Goal: Find specific page/section: Find specific page/section

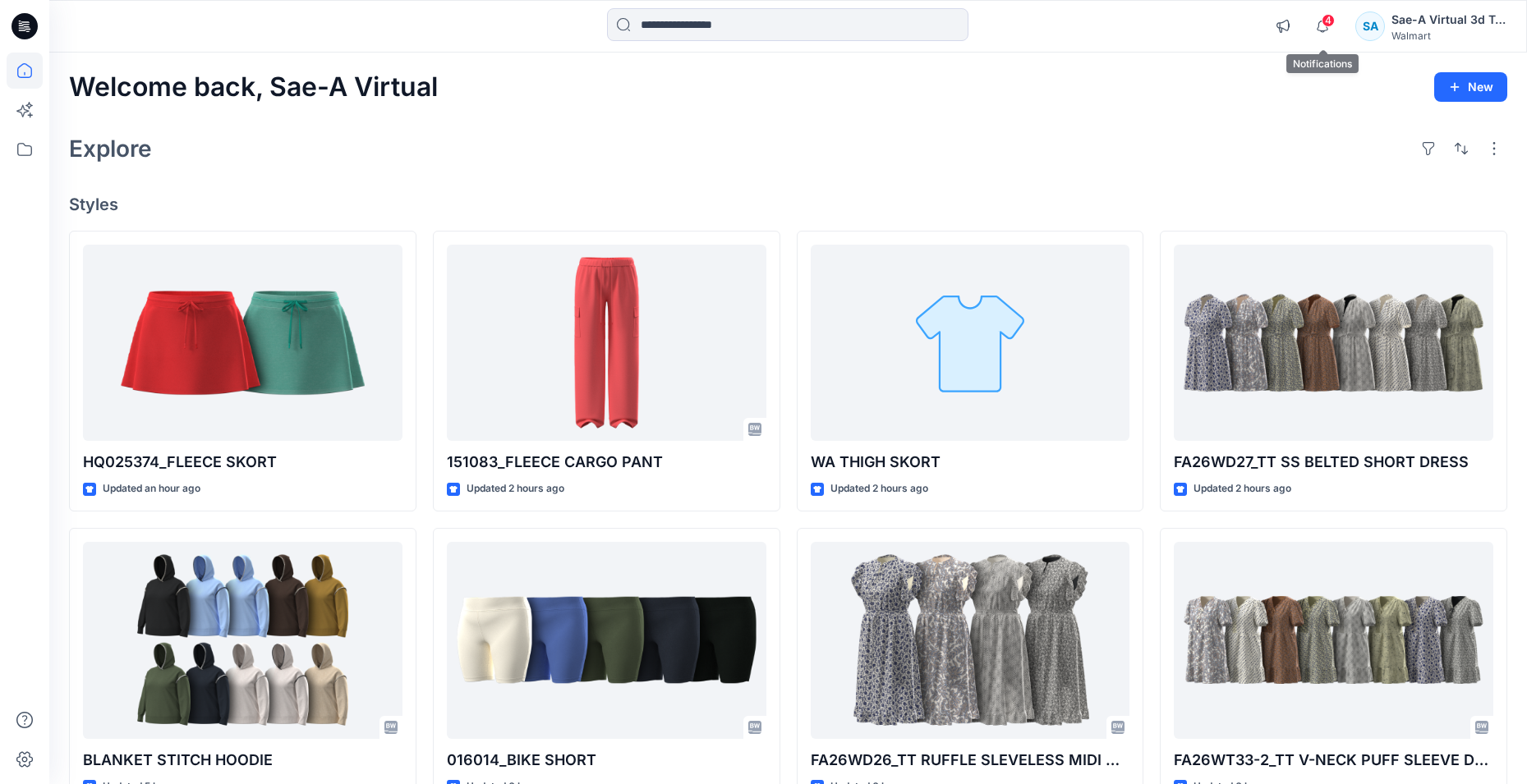
click at [1323, 23] on span "4" at bounding box center [1328, 21] width 13 height 13
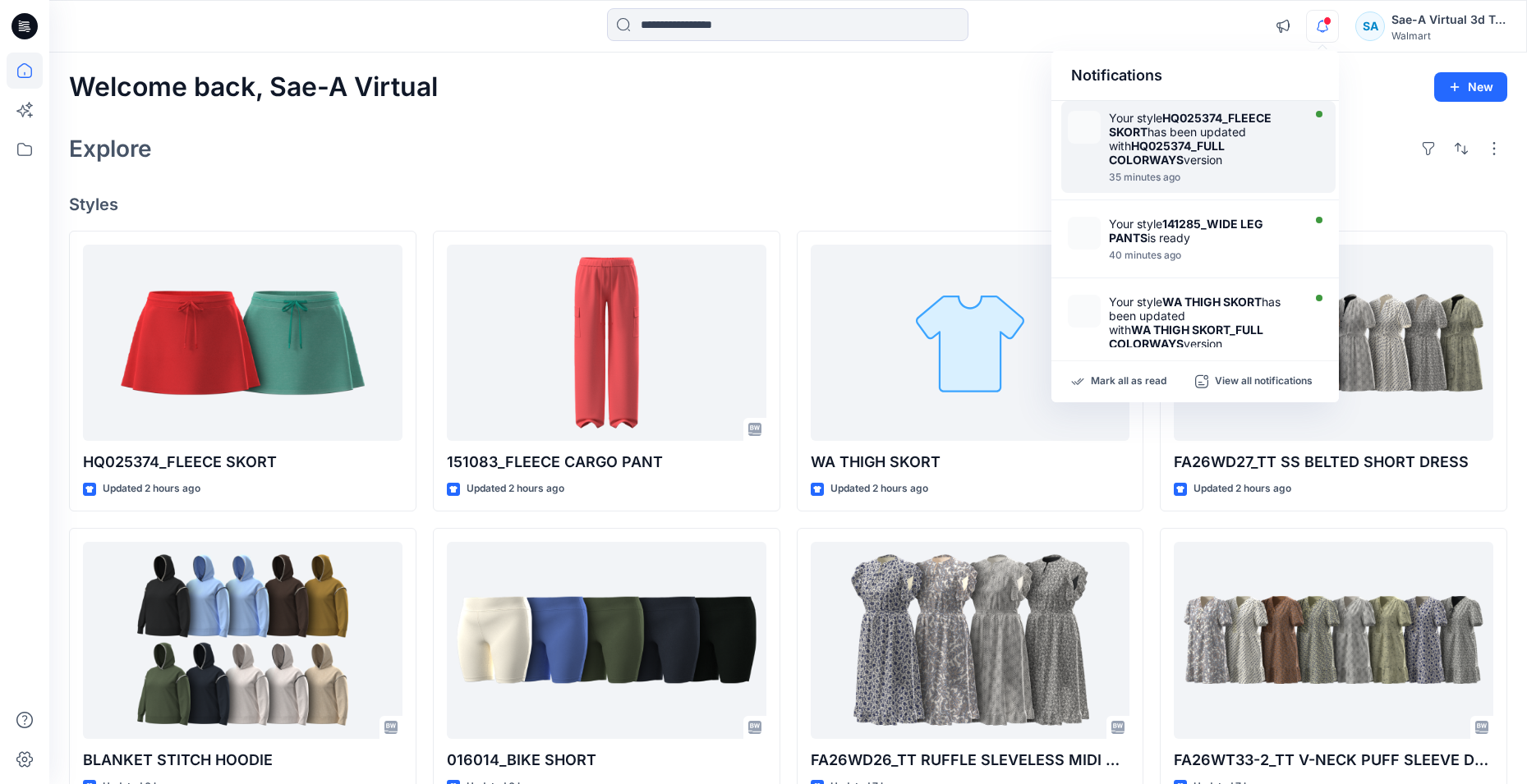
click at [1206, 148] on strong "HQ025374_FULL COLORWAYS" at bounding box center [1167, 153] width 116 height 28
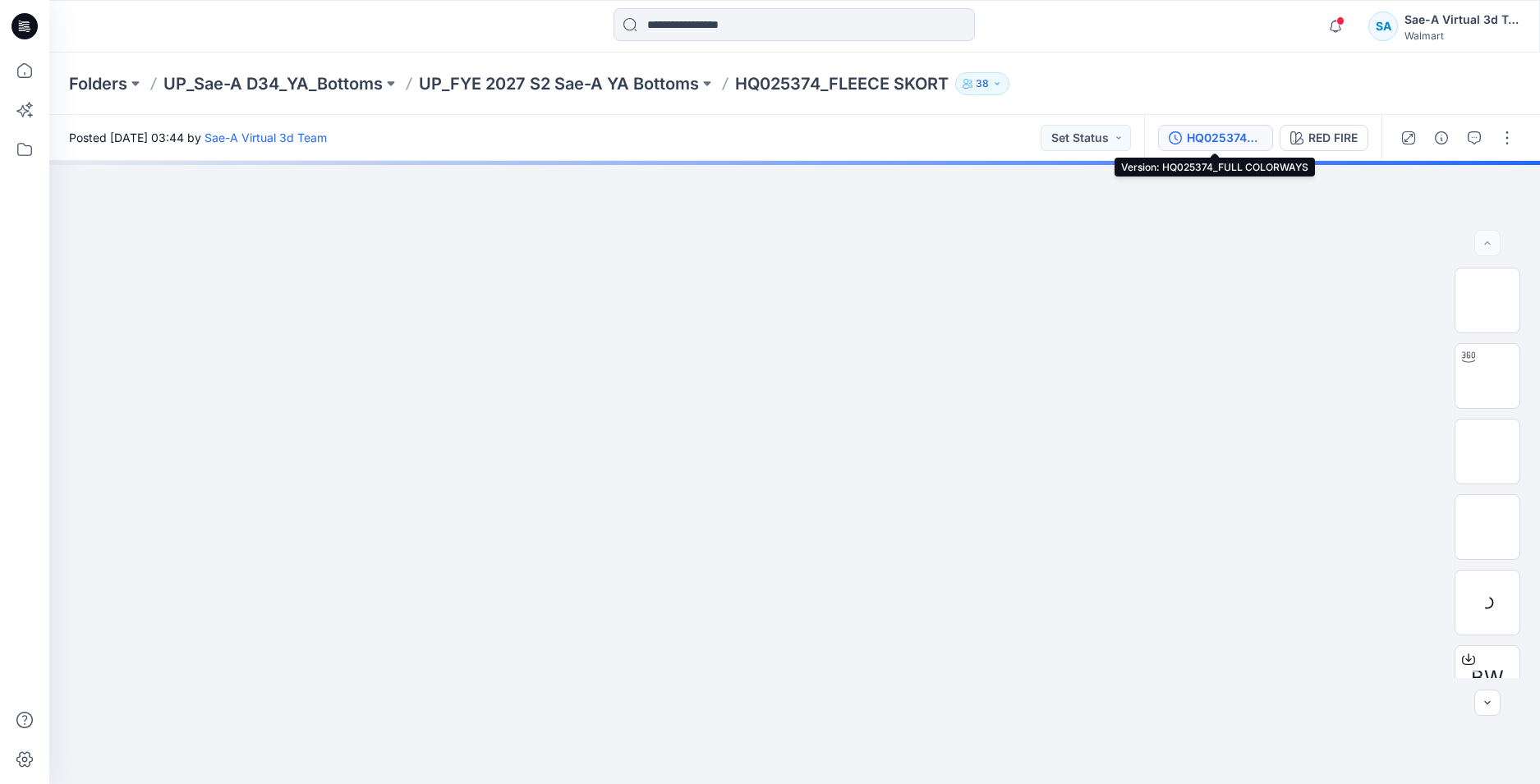
click at [1194, 135] on div "HQ025374_FULL COLORWAYS" at bounding box center [1224, 138] width 75 height 18
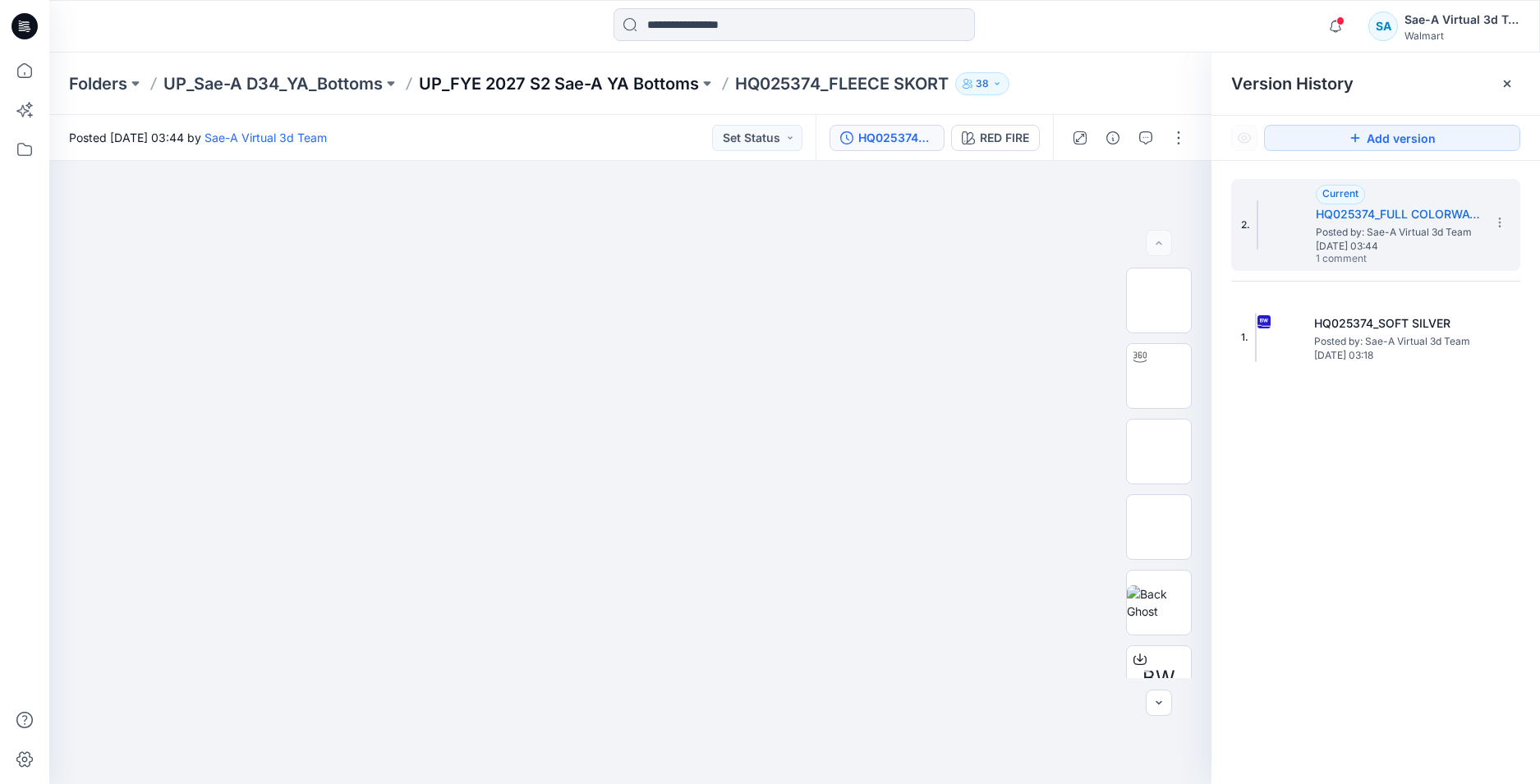
click at [655, 75] on p "UP_FYE 2027 S2 Sae-A YA Bottoms" at bounding box center [558, 83] width 280 height 23
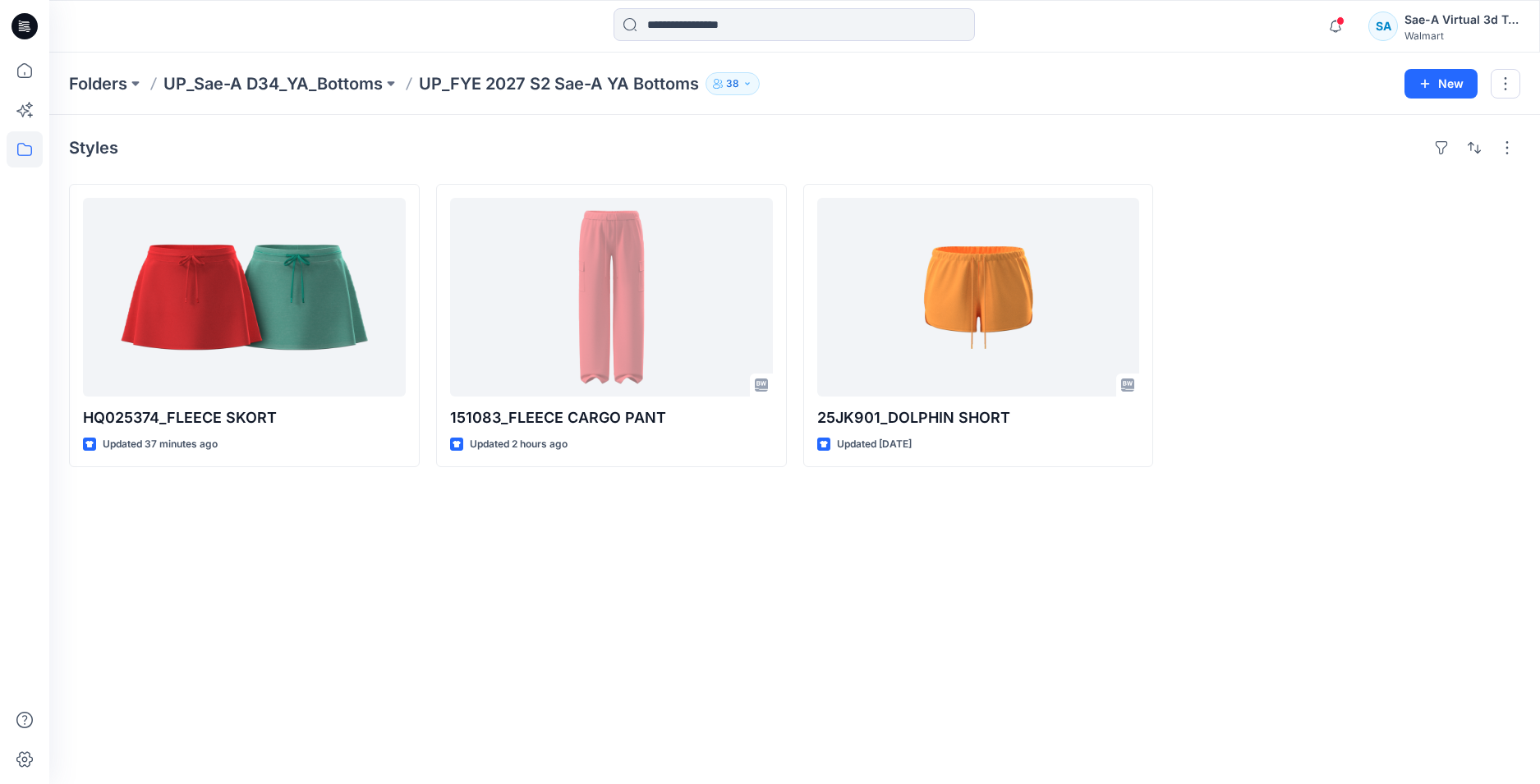
click at [352, 643] on div "Styles HQ025374_FLEECE SKORT Updated 37 minutes ago 151083_FLEECE CARGO PANT Up…" at bounding box center [795, 449] width 1490 height 669
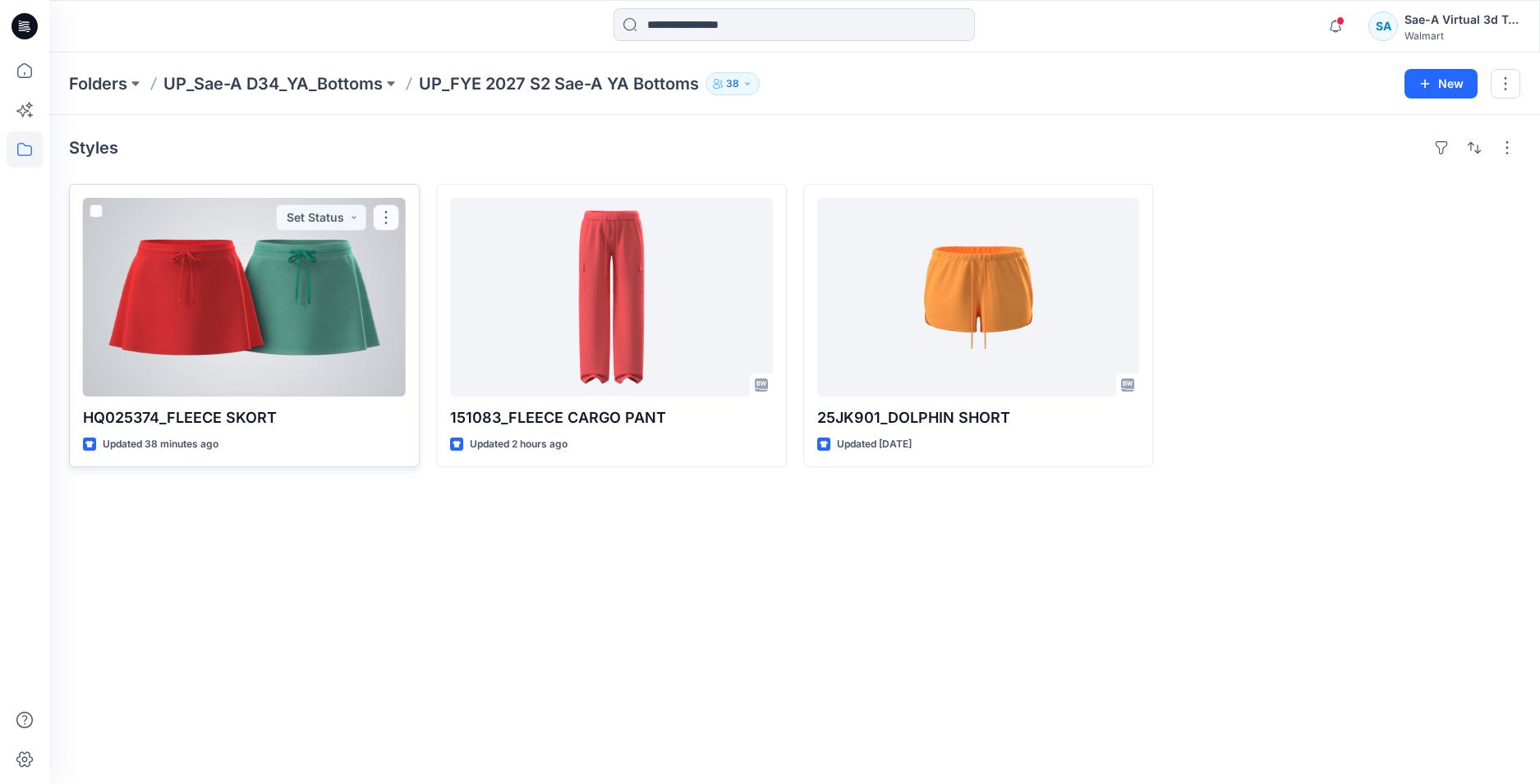
click at [279, 354] on div at bounding box center [244, 297] width 323 height 199
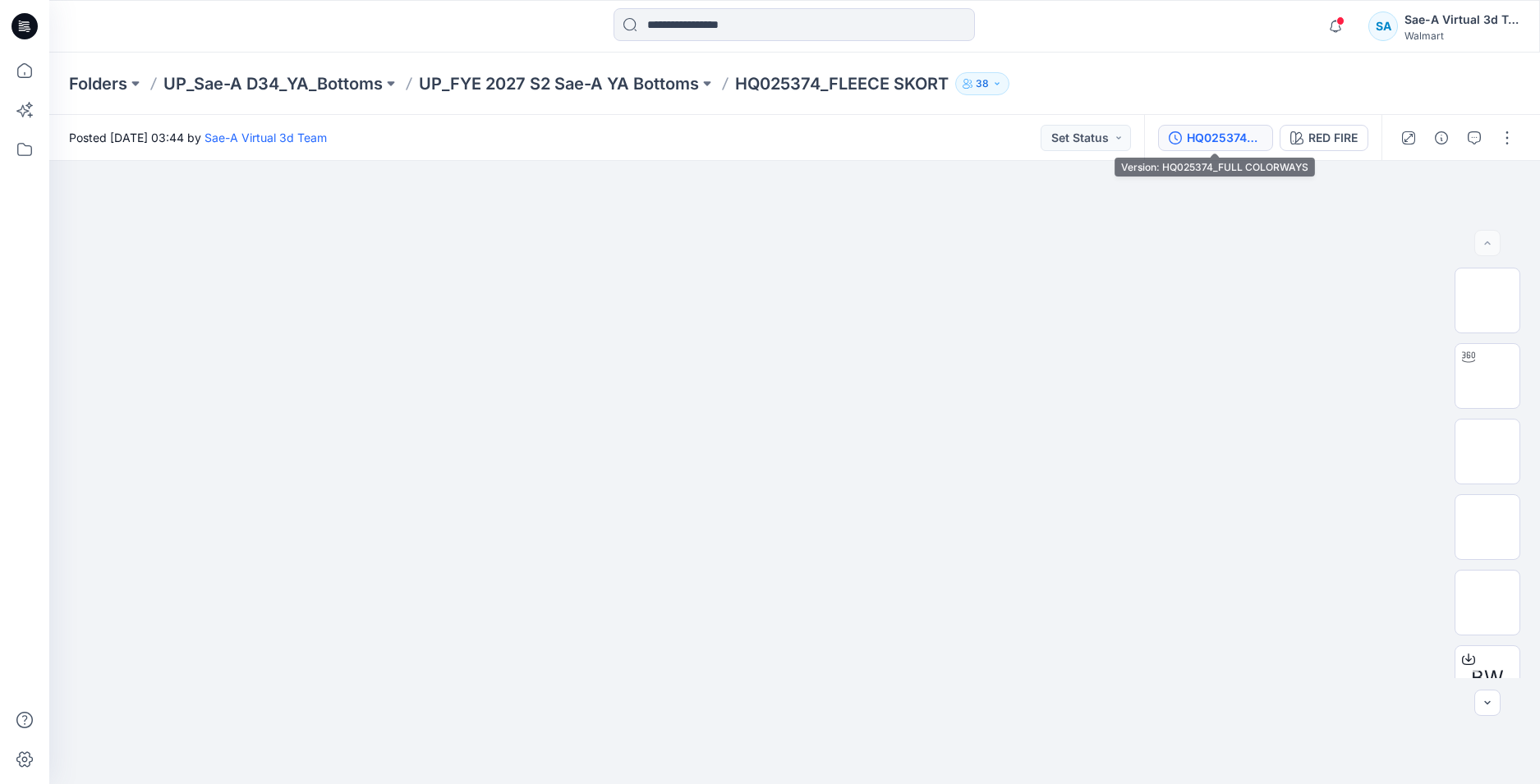
click at [1217, 139] on div "HQ025374_FULL COLORWAYS" at bounding box center [1224, 138] width 75 height 18
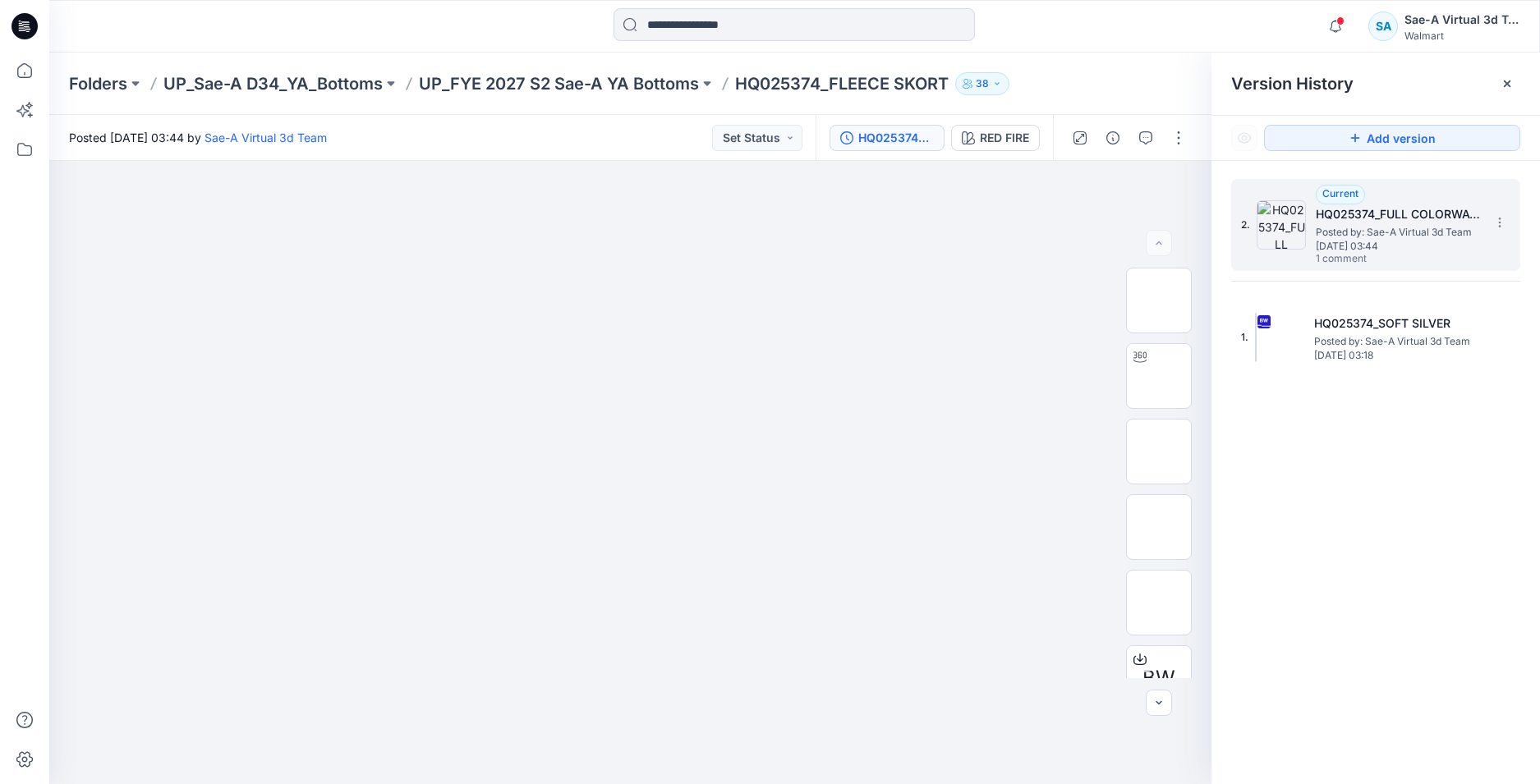
click at [1386, 229] on span "Posted by: Sae-A Virtual 3d Team" at bounding box center [1397, 232] width 164 height 17
drag, startPoint x: 1391, startPoint y: 221, endPoint x: 1333, endPoint y: 216, distance: 58.2
click at [1390, 224] on span "Posted by: Sae-A Virtual 3d Team" at bounding box center [1397, 232] width 164 height 17
click at [1015, 135] on div "RED FIRE" at bounding box center [1005, 138] width 50 height 18
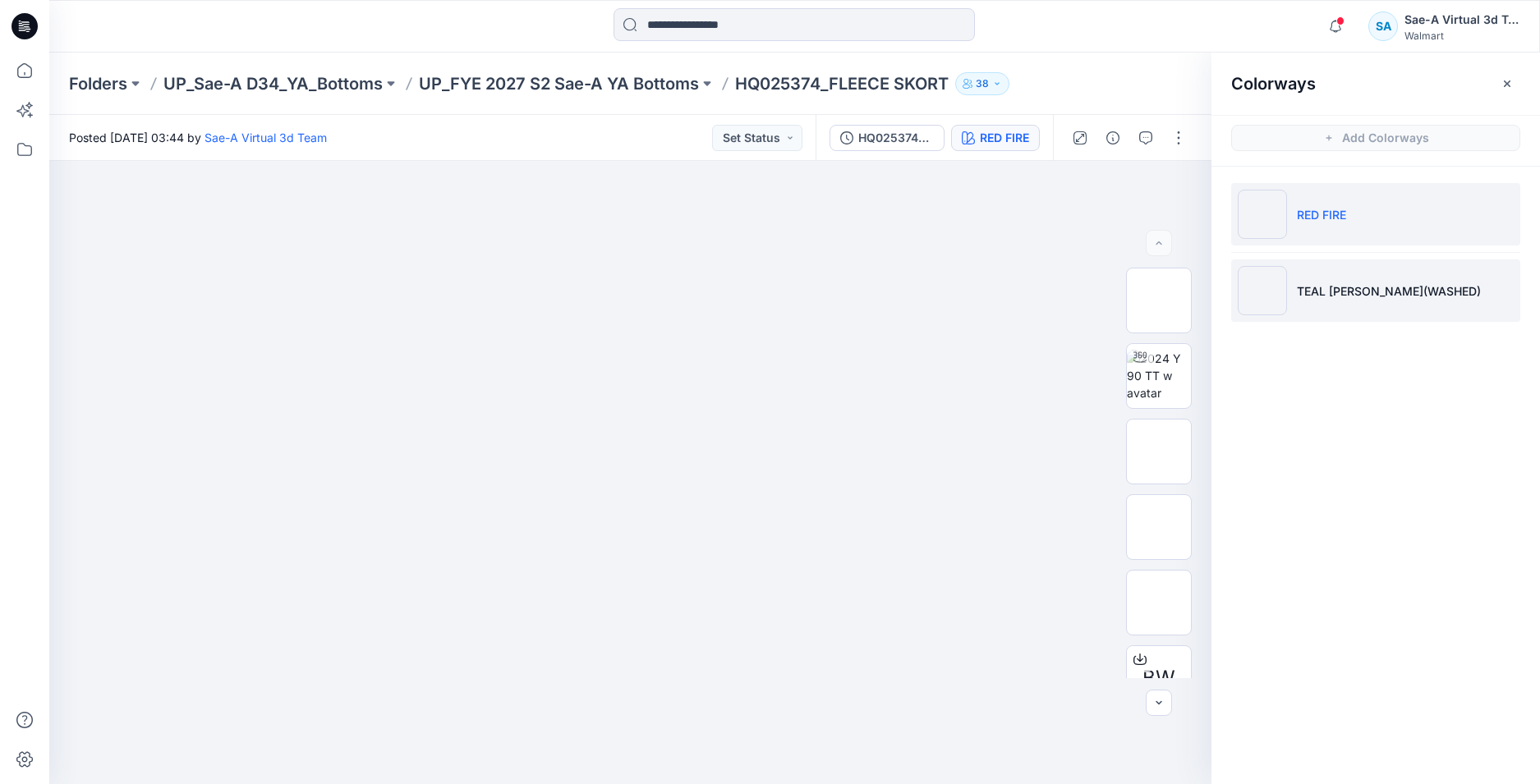
click at [1343, 293] on p "TEAL [PERSON_NAME](WASHED)" at bounding box center [1389, 291] width 184 height 17
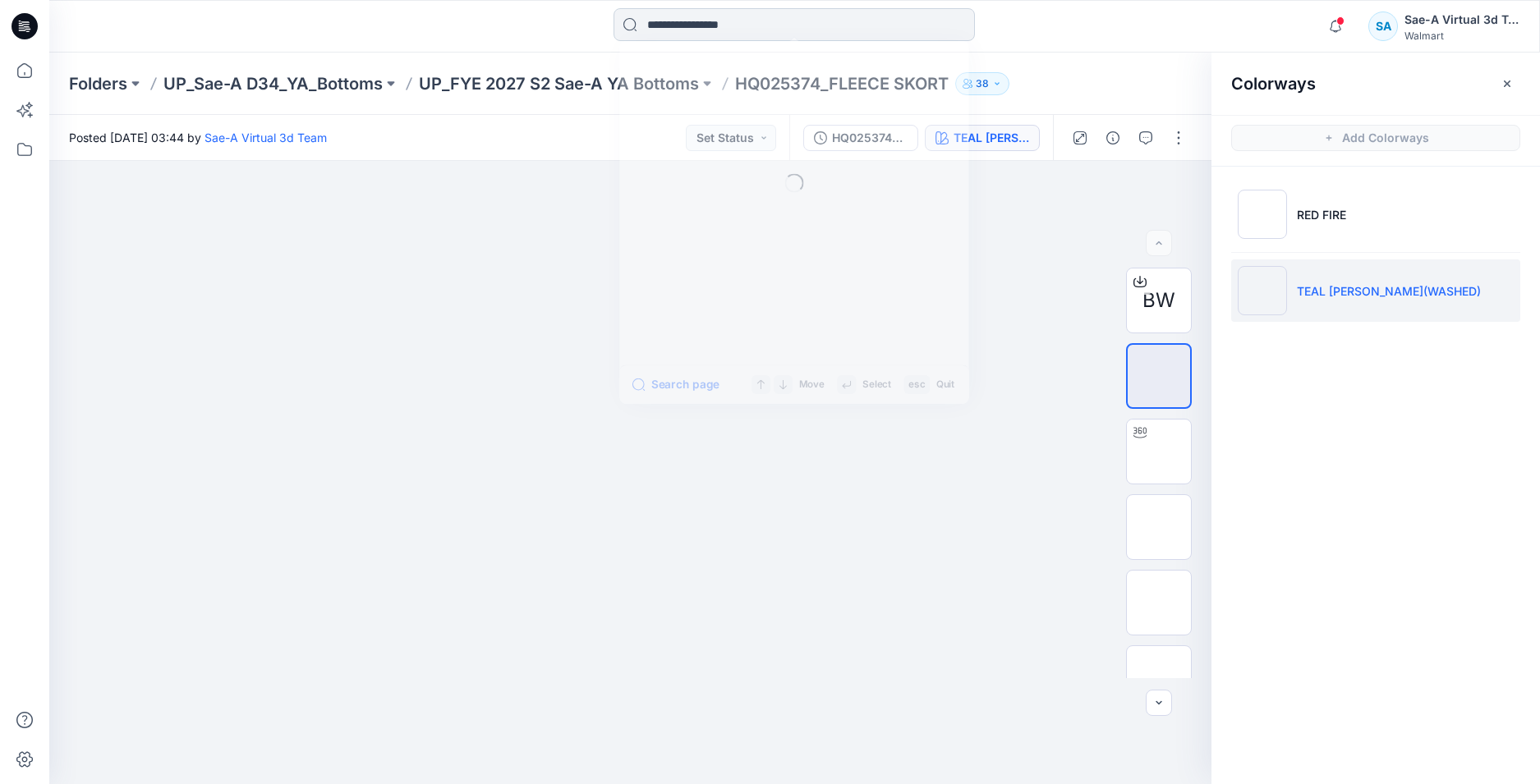
click at [694, 27] on input at bounding box center [794, 25] width 361 height 33
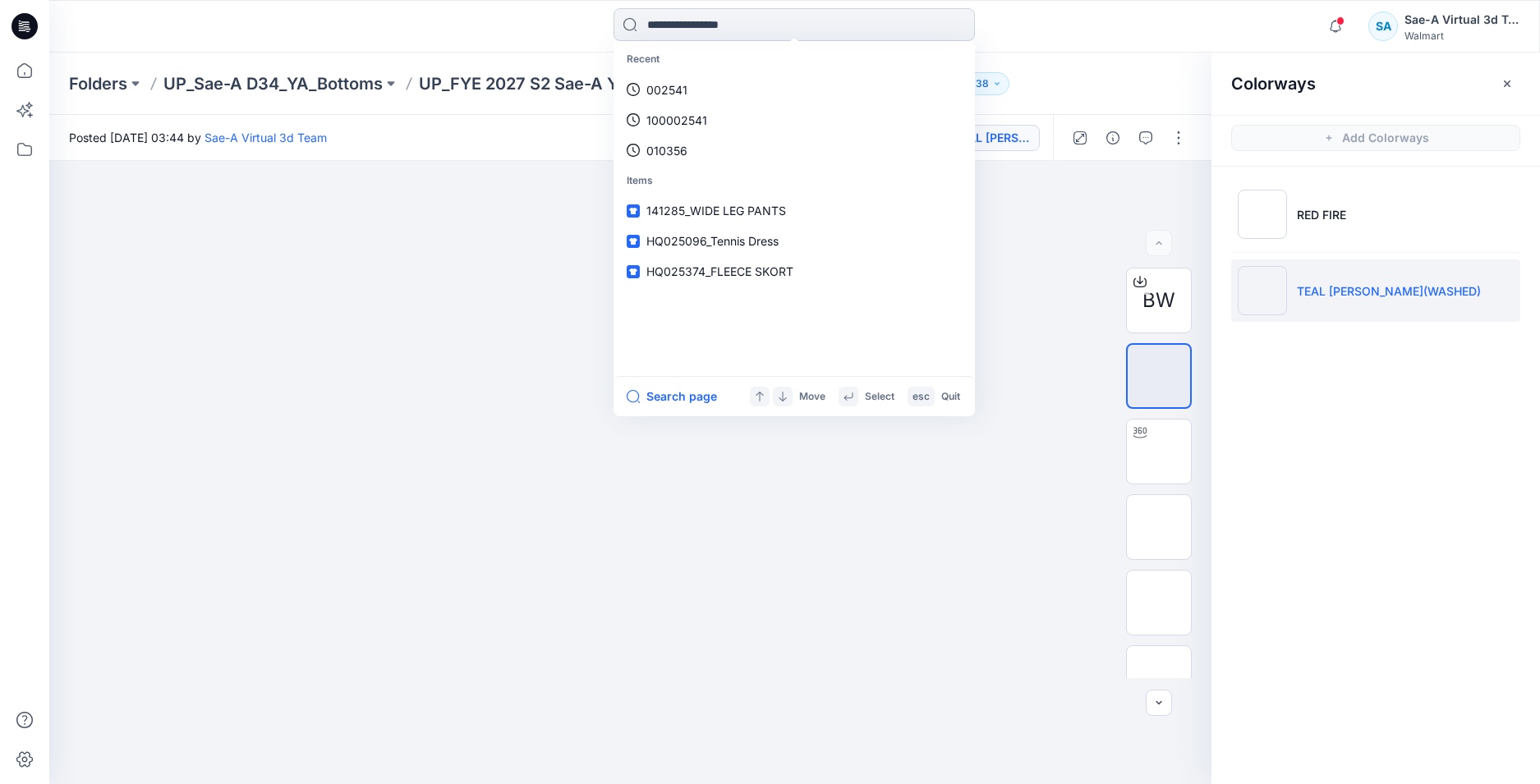
click at [728, 26] on input at bounding box center [794, 25] width 361 height 33
paste input "********"
type input "********"
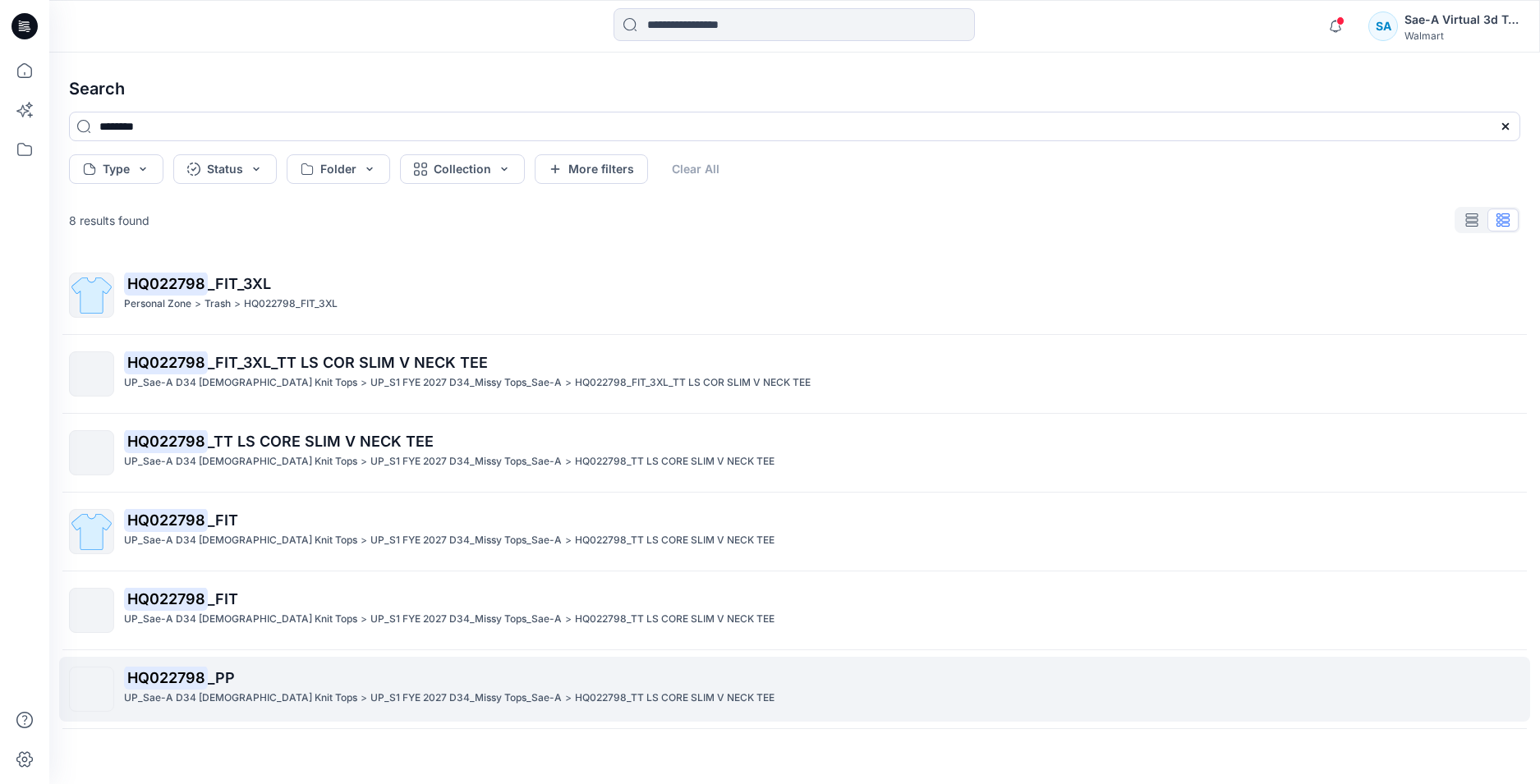
click at [215, 673] on span "_PP" at bounding box center [221, 677] width 27 height 17
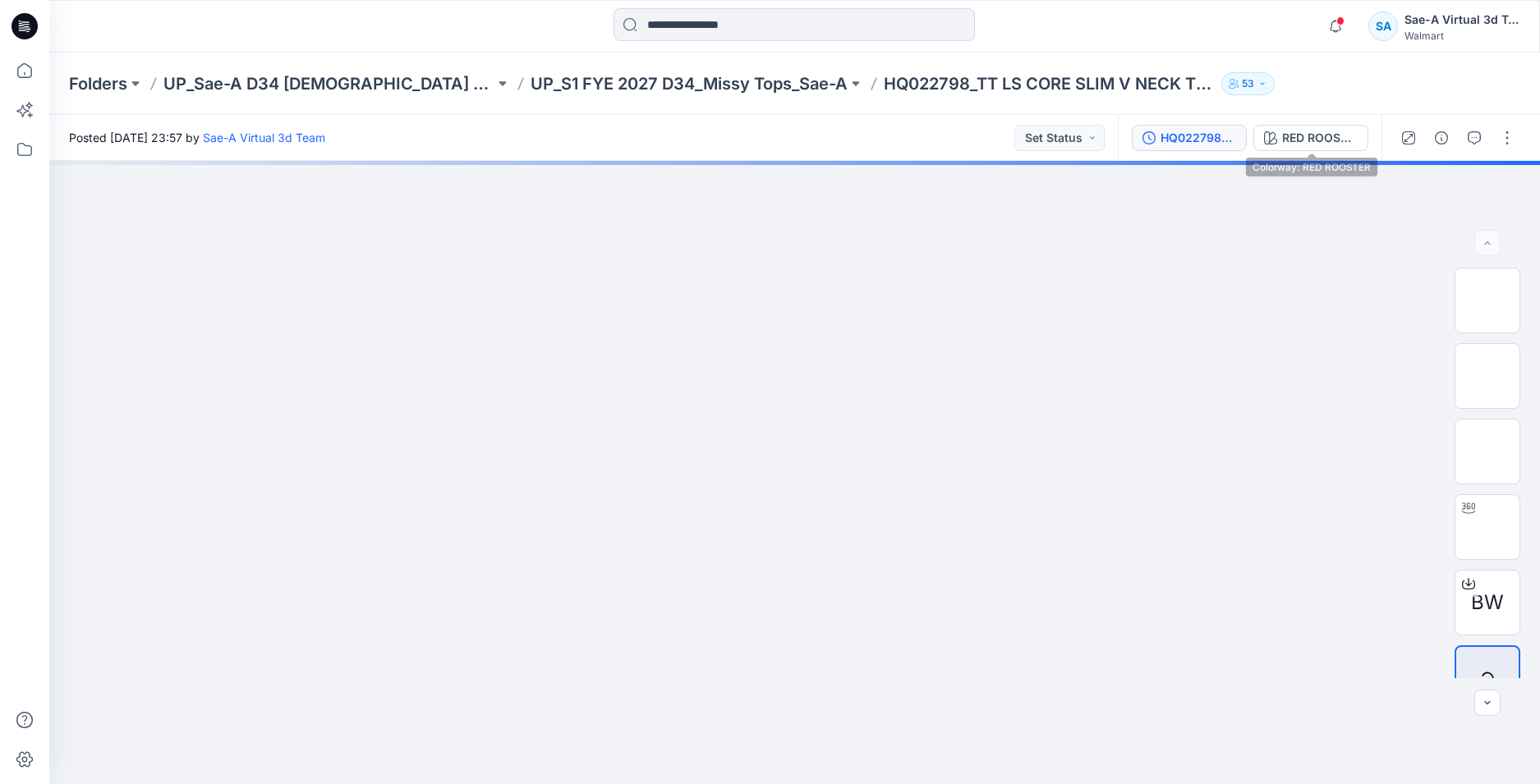
click at [1211, 133] on div "HQ022798_PP" at bounding box center [1198, 138] width 75 height 18
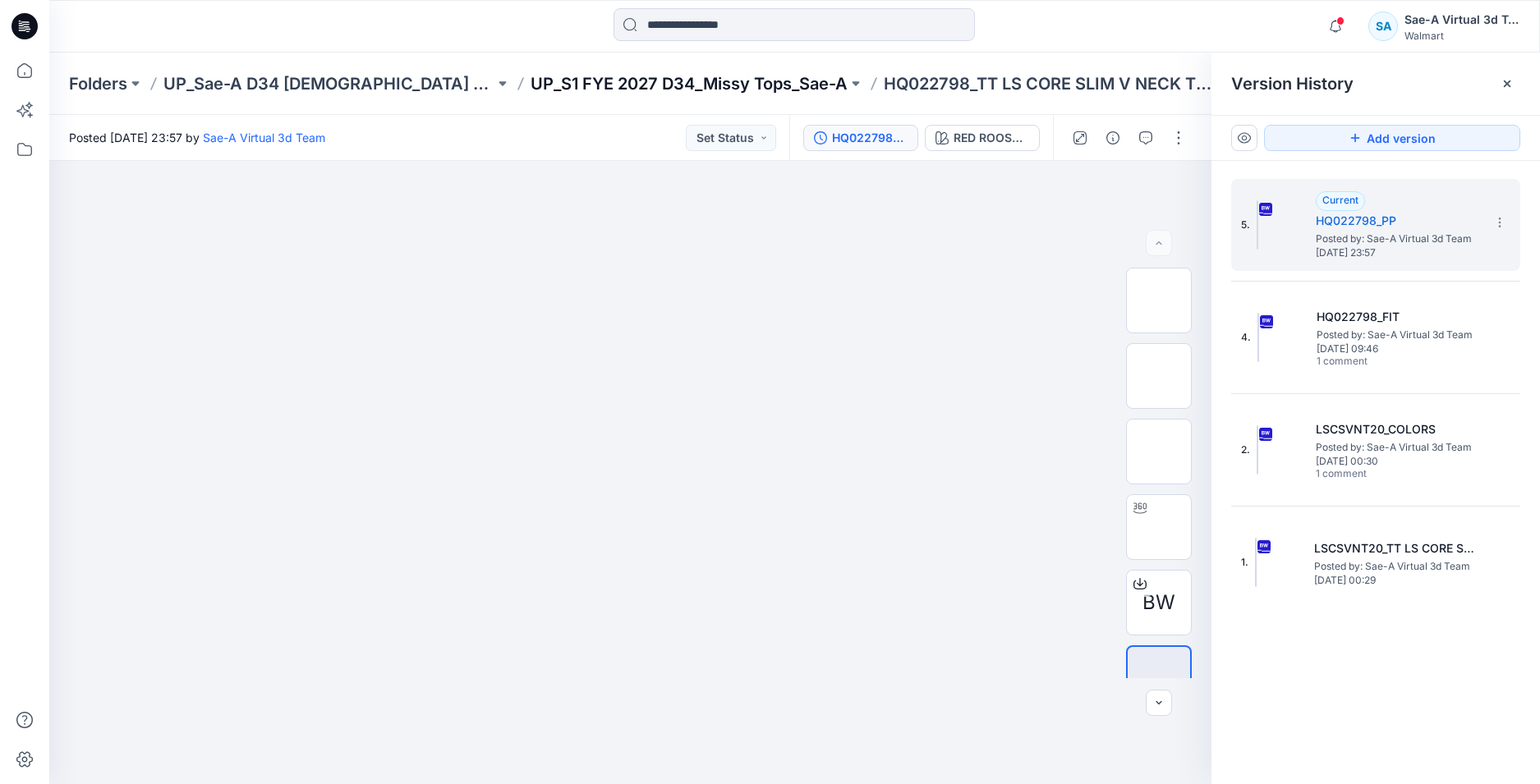
click at [581, 91] on p "UP_S1 FYE 2027 D34_Missy Tops_Sae-A" at bounding box center [689, 83] width 317 height 23
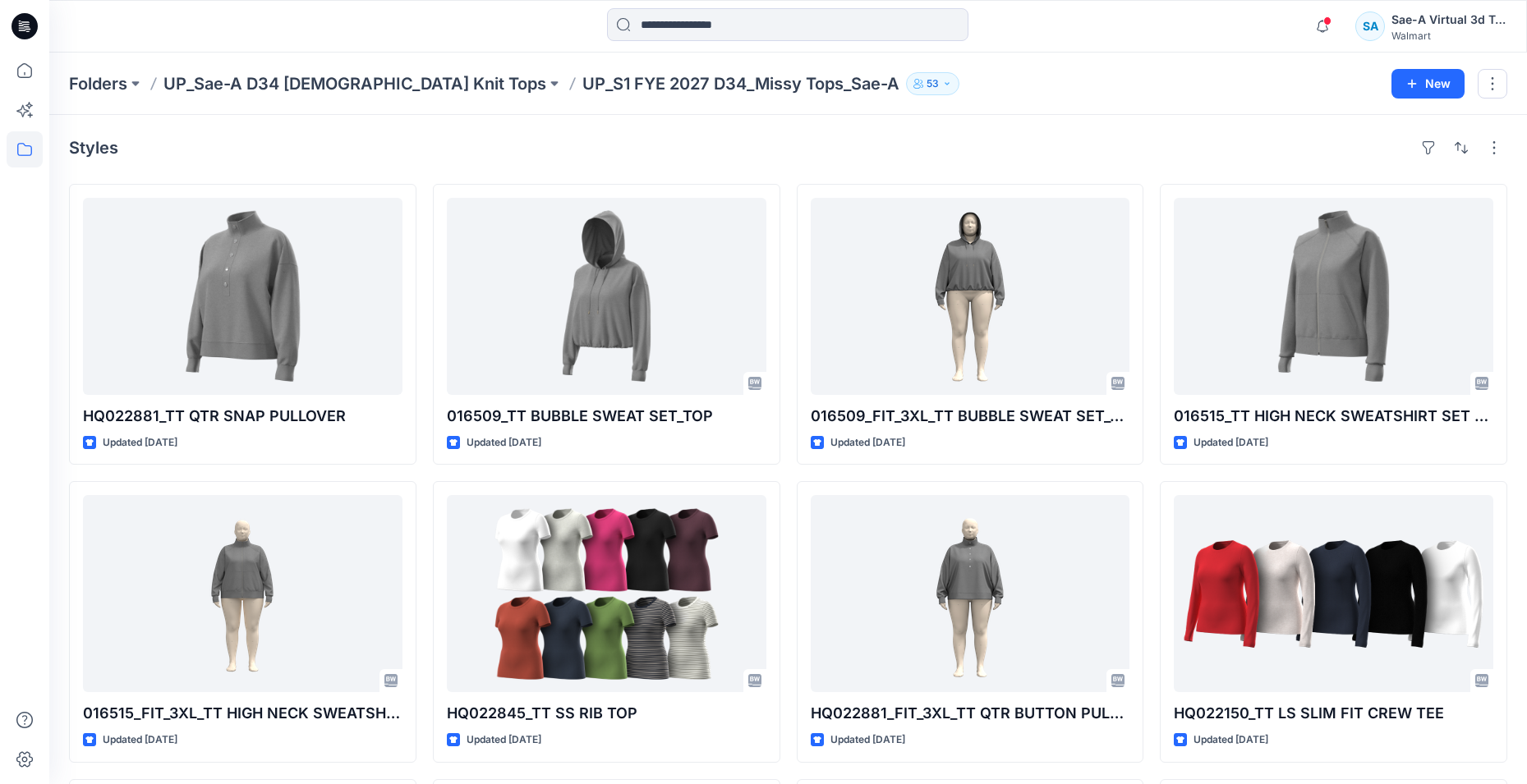
click at [277, 83] on p "UP_Sae-A D34 [DEMOGRAPHIC_DATA] Knit Tops" at bounding box center [354, 83] width 383 height 23
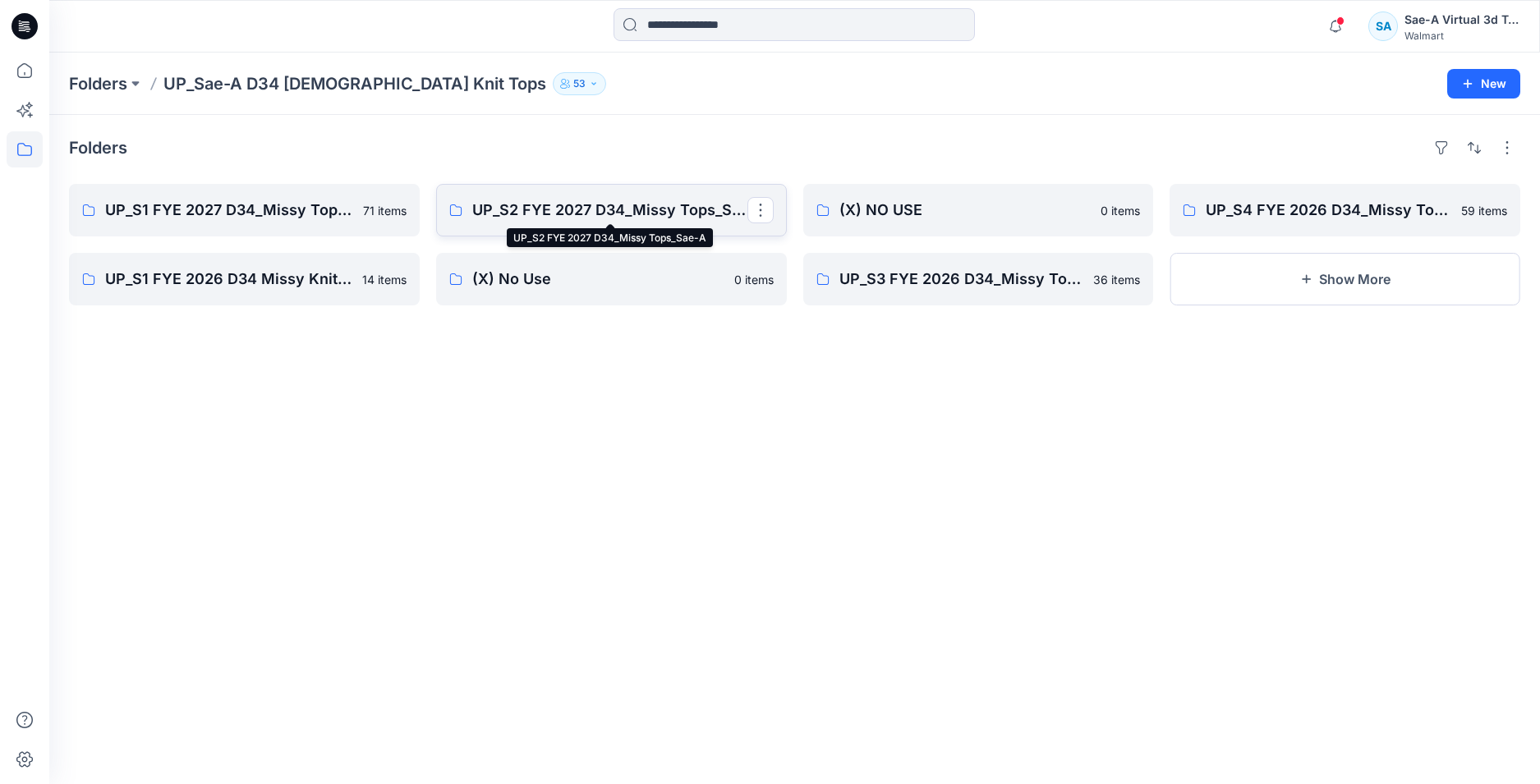
click at [526, 215] on p "UP_S2 FYE 2027 D34_Missy Tops_Sae-A" at bounding box center [610, 211] width 275 height 23
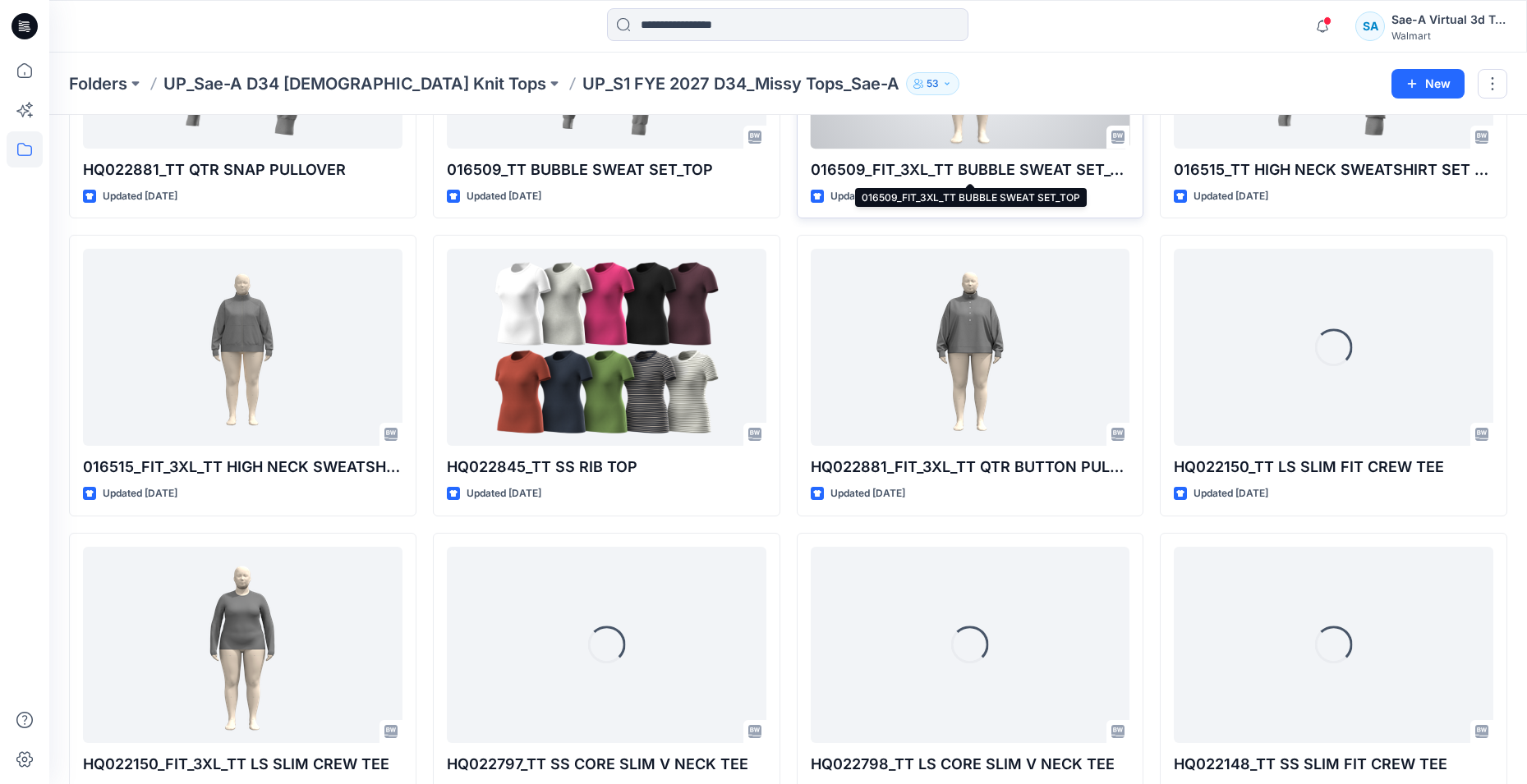
scroll to position [411, 0]
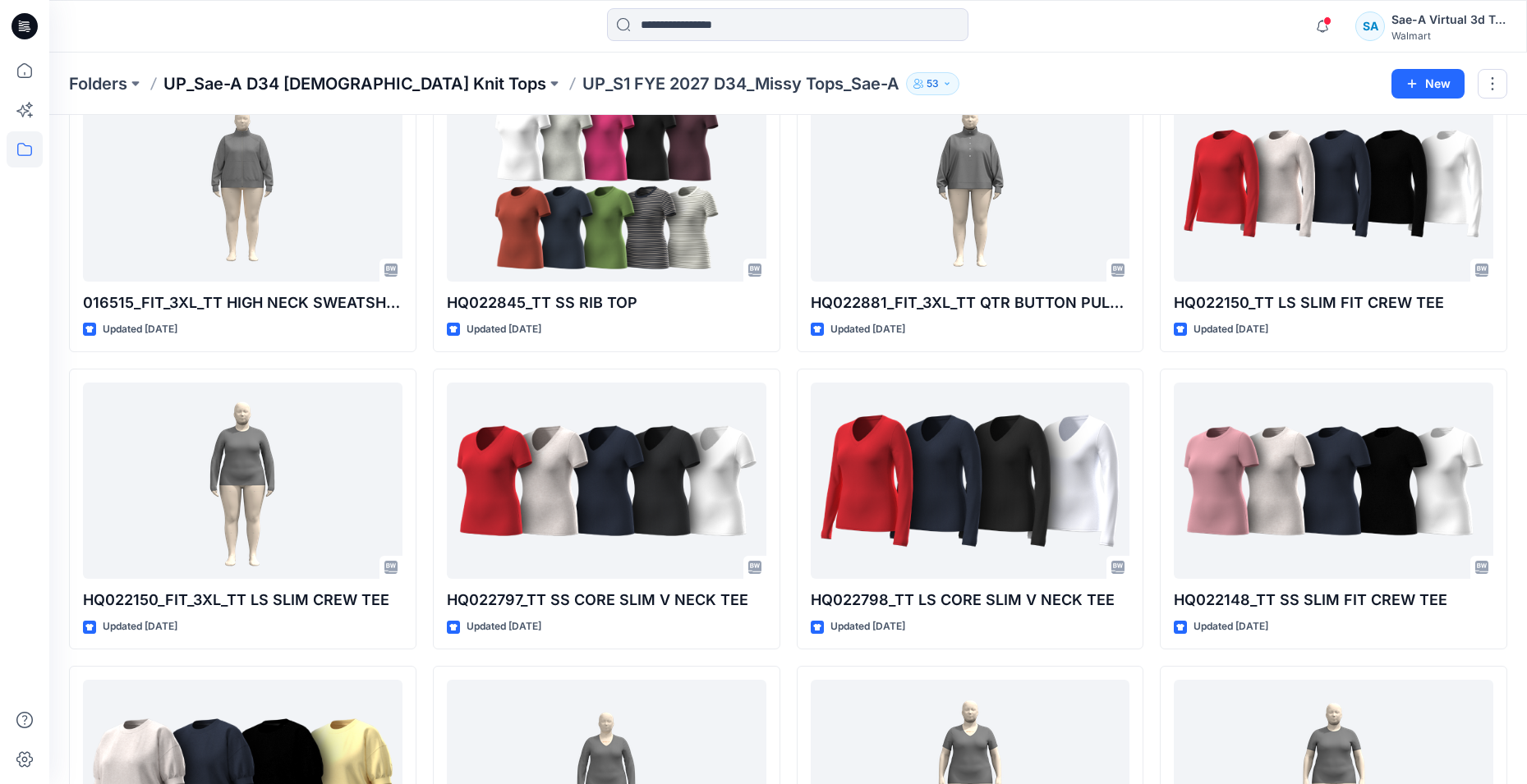
click at [359, 78] on p "UP_Sae-A D34 [DEMOGRAPHIC_DATA] Knit Tops" at bounding box center [354, 83] width 383 height 23
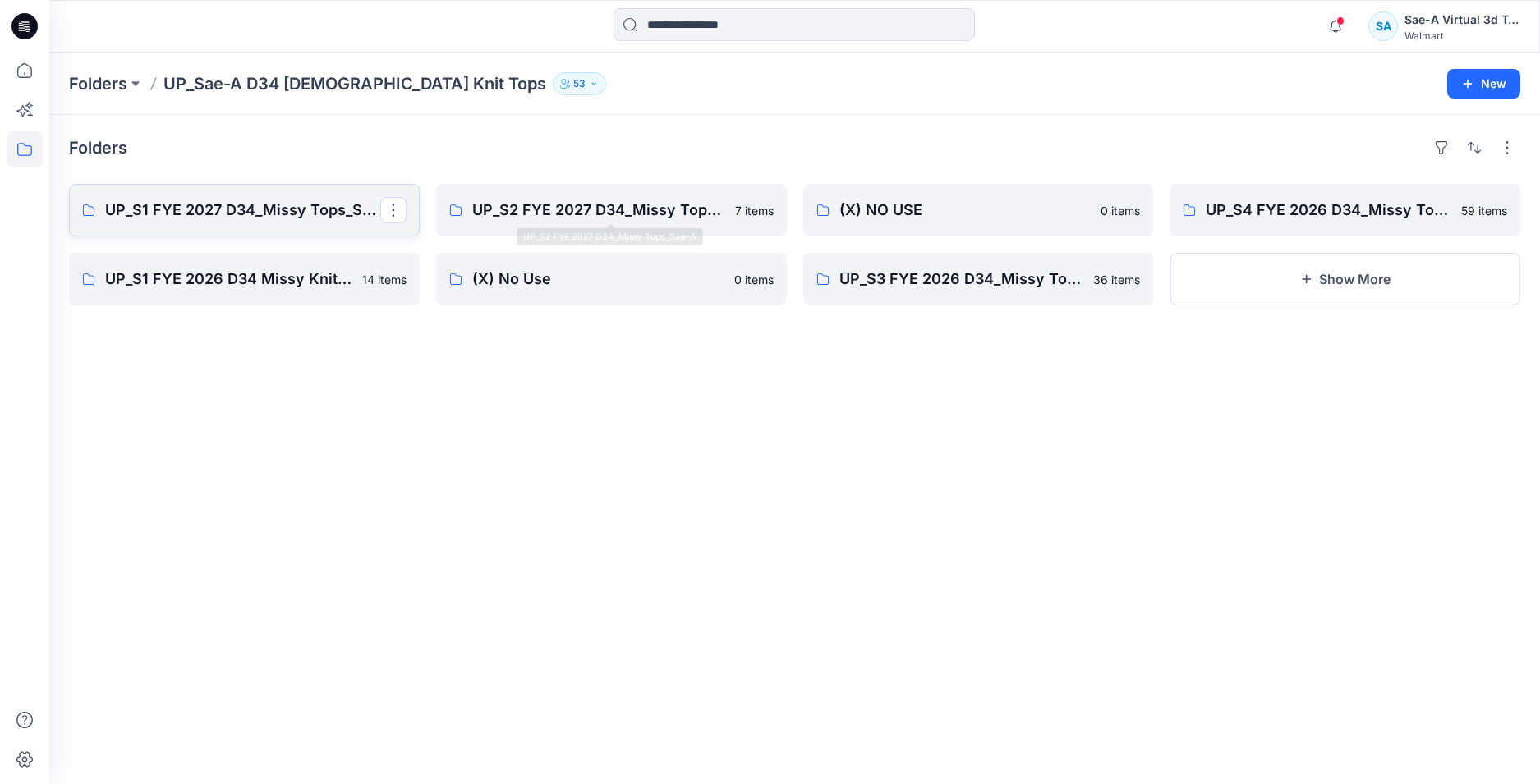
click at [269, 211] on p "UP_S1 FYE 2027 D34_Missy Tops_Sae-A" at bounding box center [242, 211] width 275 height 23
click at [640, 210] on p "UP_S2 FYE 2027 D34_Missy Tops_Sae-A" at bounding box center [610, 211] width 275 height 23
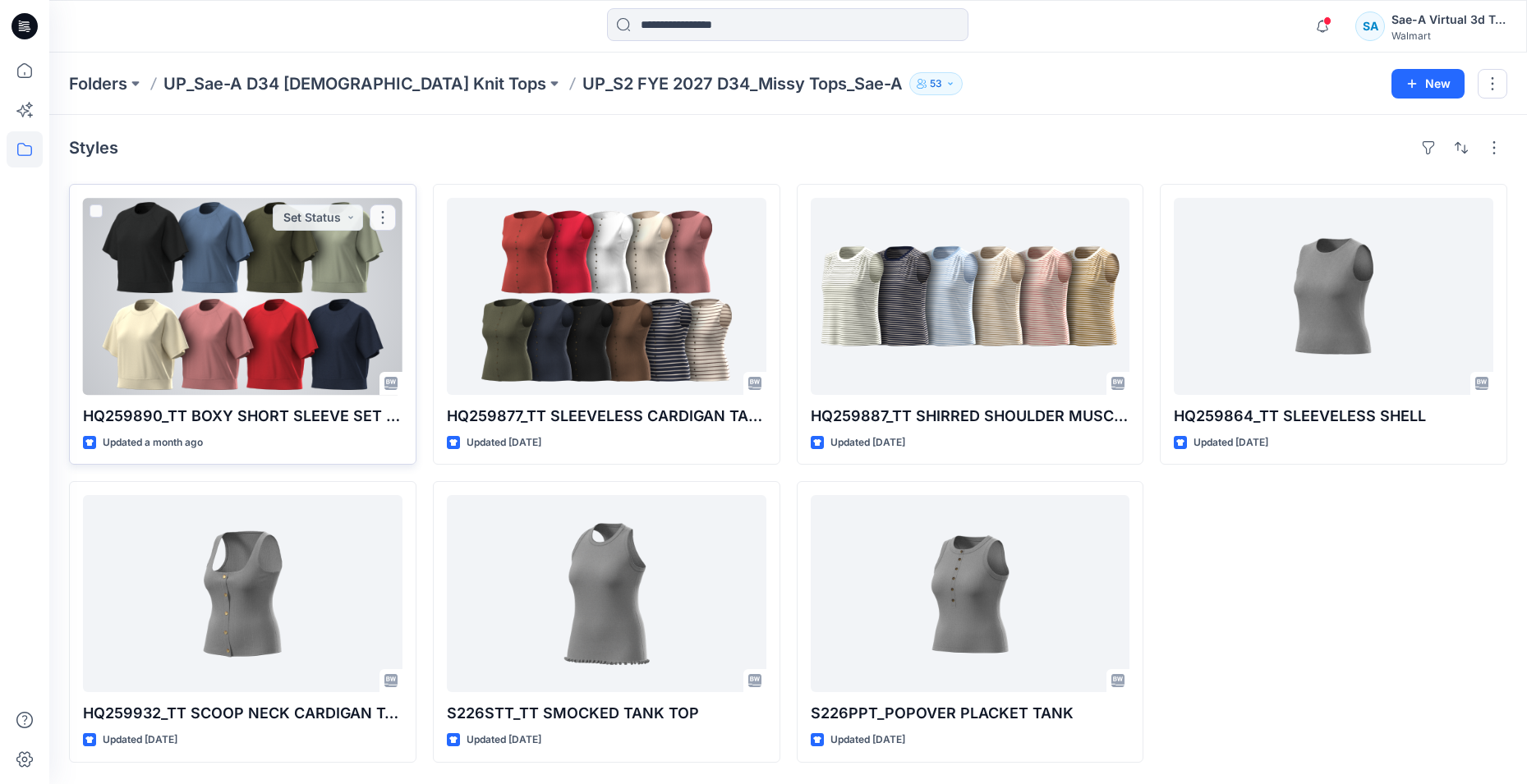
click at [288, 308] on div at bounding box center [242, 297] width 320 height 197
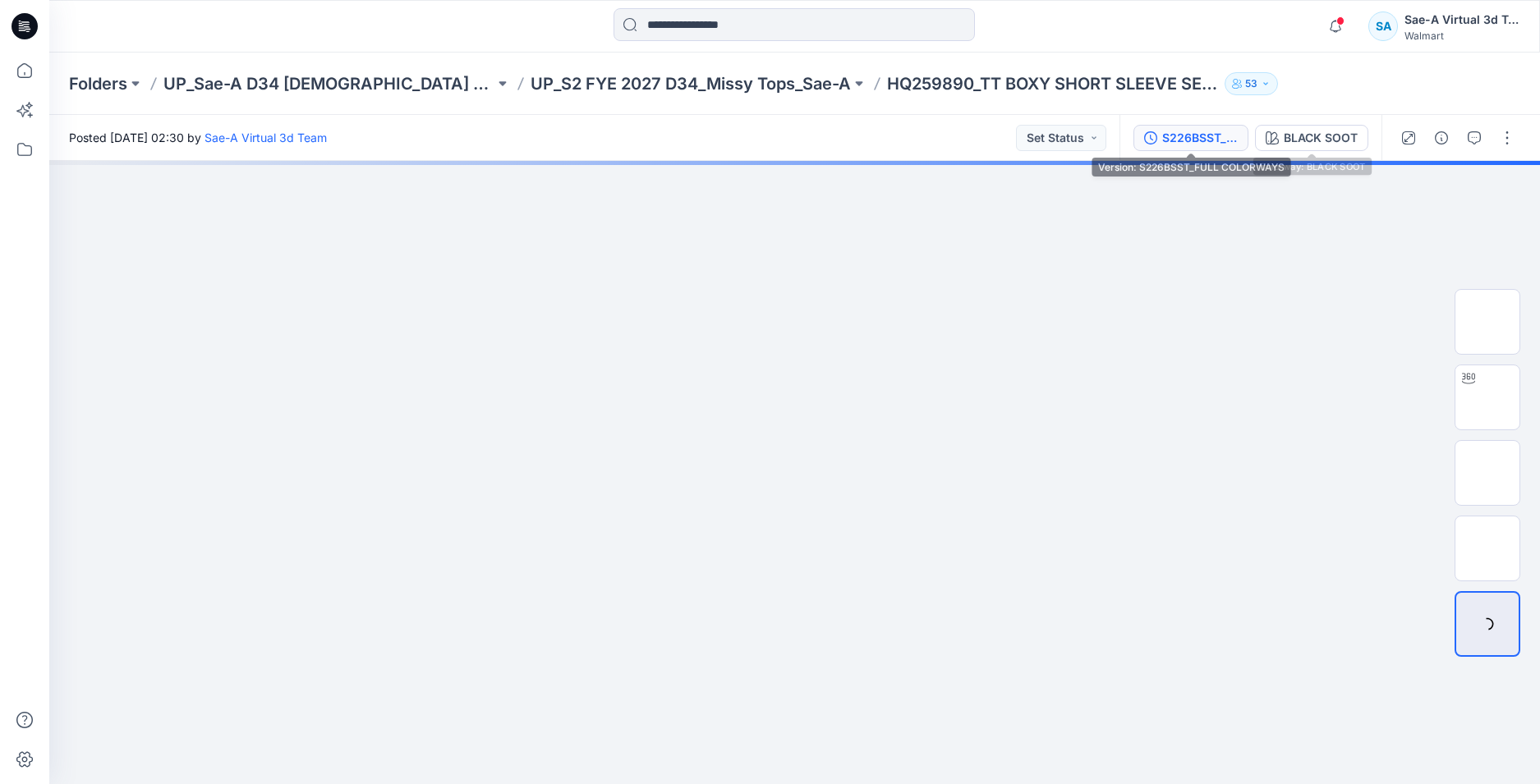
click at [1230, 134] on div "S226BSST_FULL COLORWAYS" at bounding box center [1199, 138] width 75 height 18
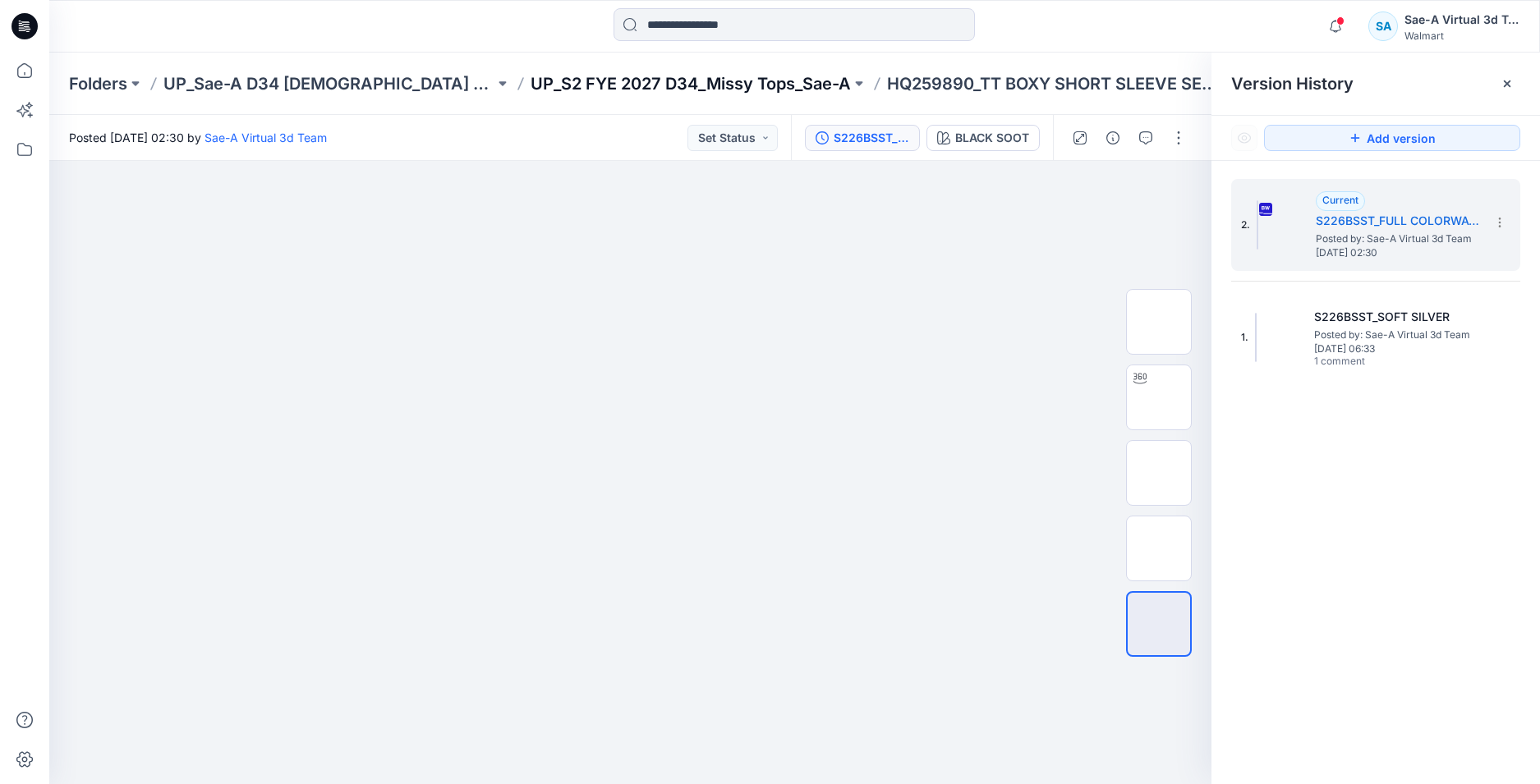
click at [706, 88] on p "UP_S2 FYE 2027 D34_Missy Tops_Sae-A" at bounding box center [691, 83] width 321 height 23
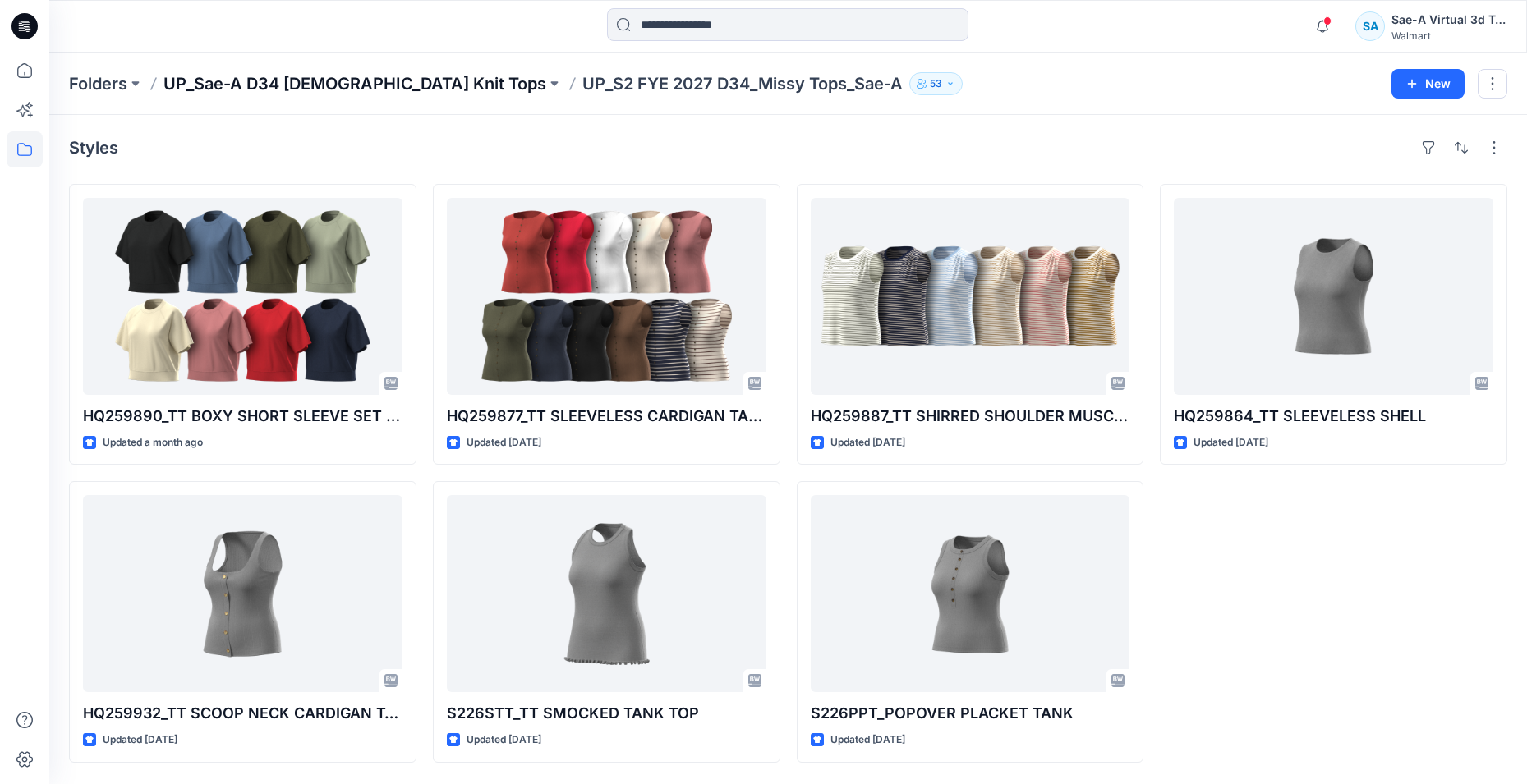
click at [305, 85] on p "UP_Sae-A D34 [DEMOGRAPHIC_DATA] Knit Tops" at bounding box center [354, 83] width 383 height 23
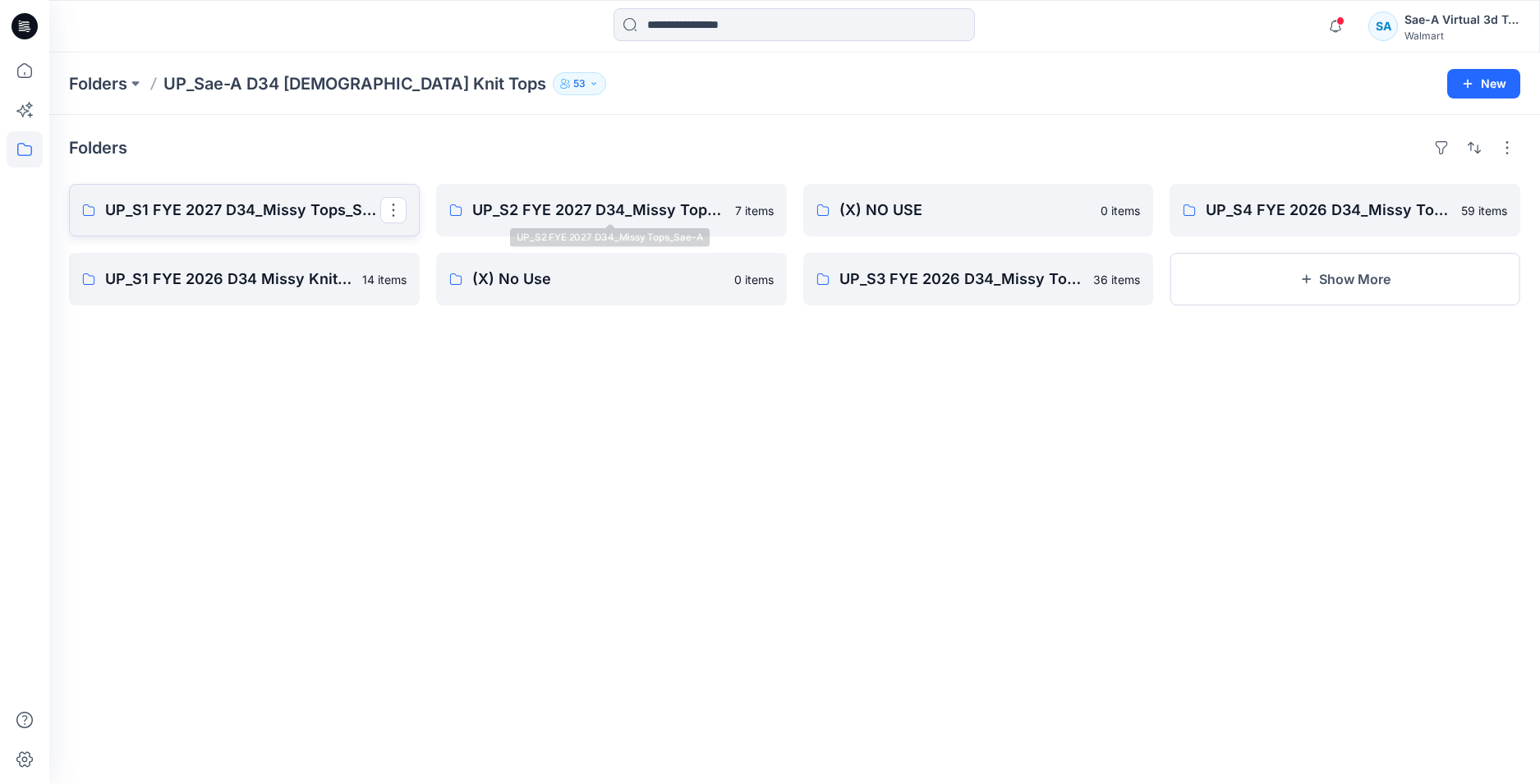
click at [232, 216] on p "UP_S1 FYE 2027 D34_Missy Tops_Sae-A" at bounding box center [242, 211] width 275 height 23
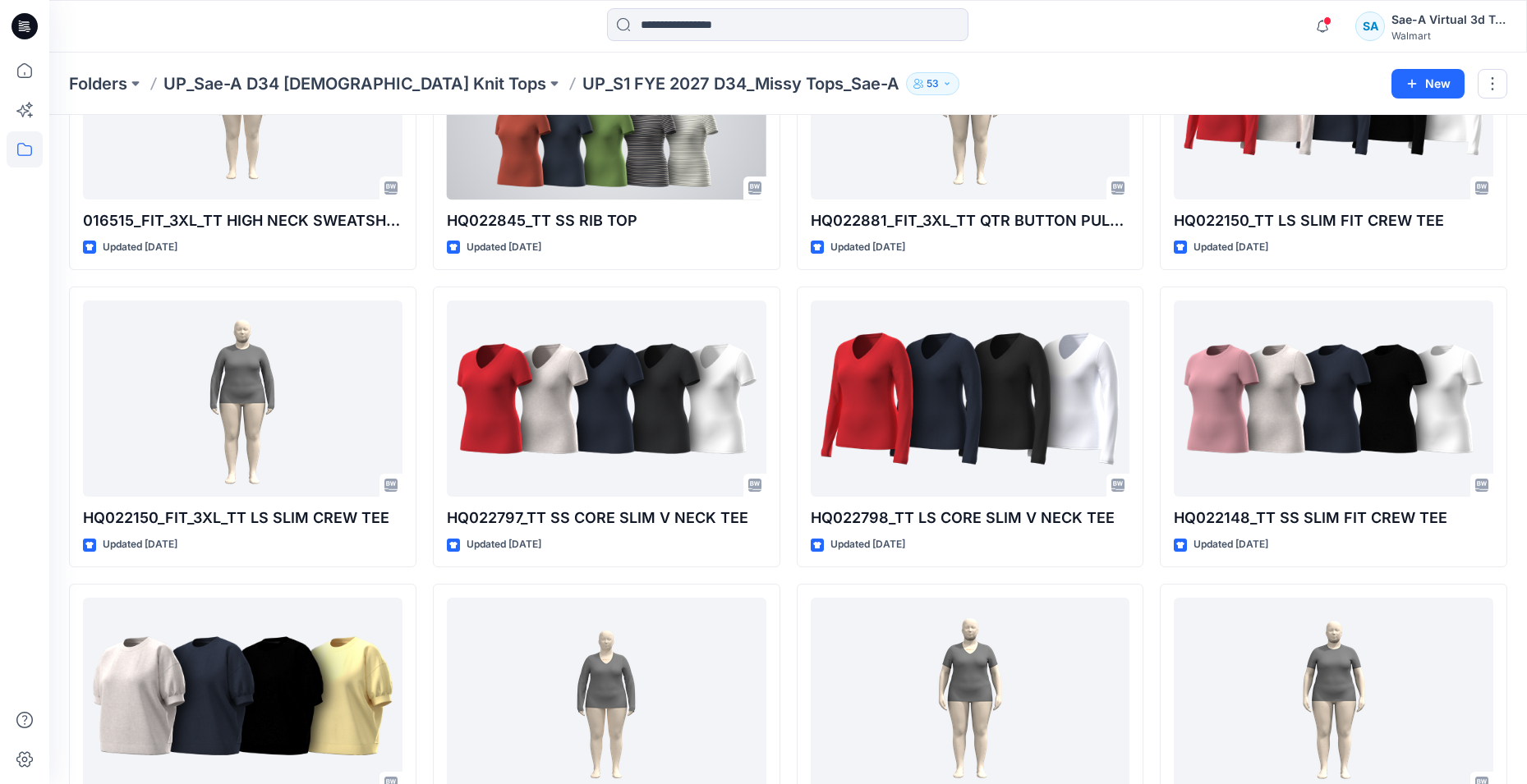
scroll to position [575, 0]
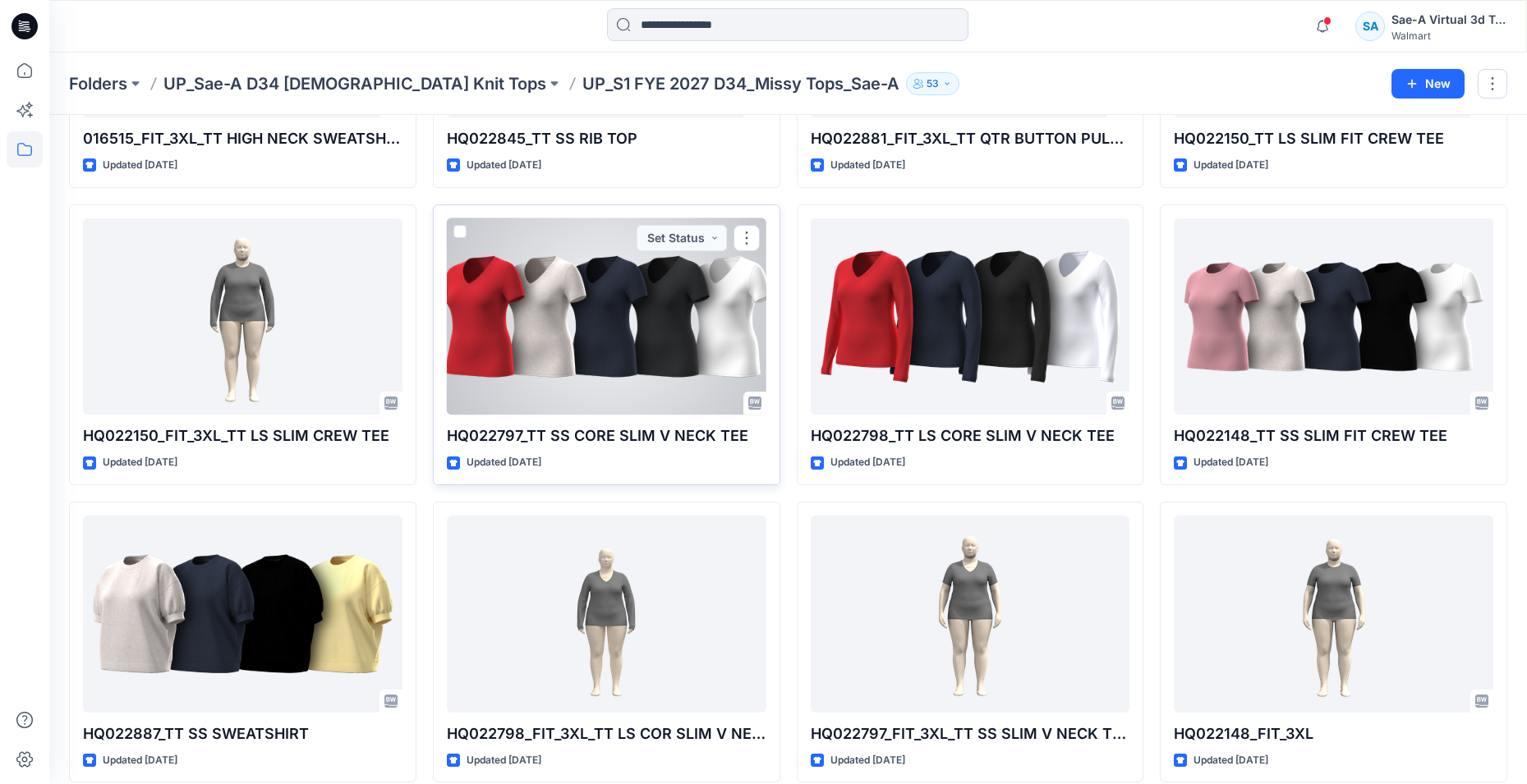
click at [583, 354] on div at bounding box center [607, 316] width 320 height 197
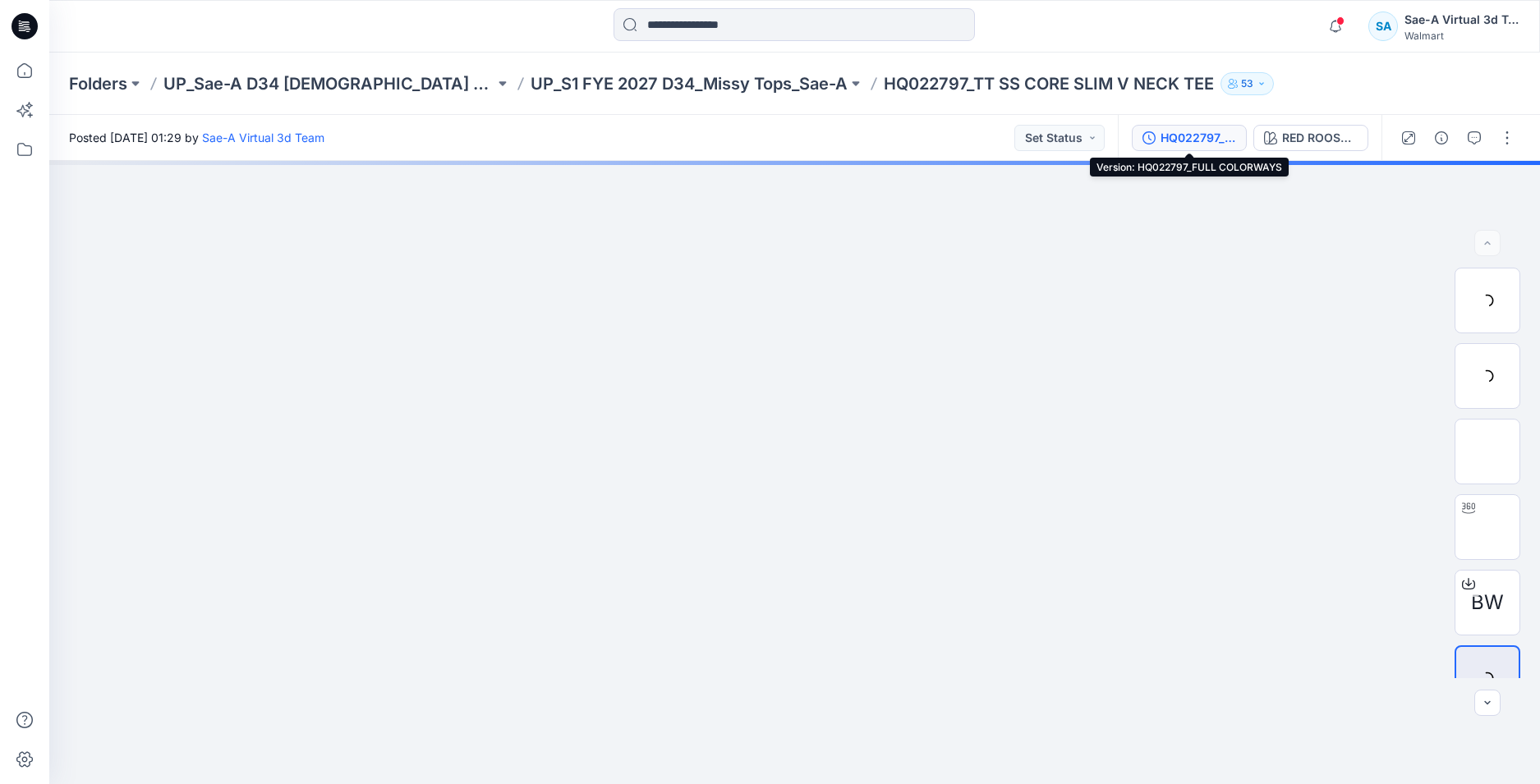
click at [1209, 135] on div "HQ022797_FULL COLORWAYS" at bounding box center [1198, 138] width 75 height 18
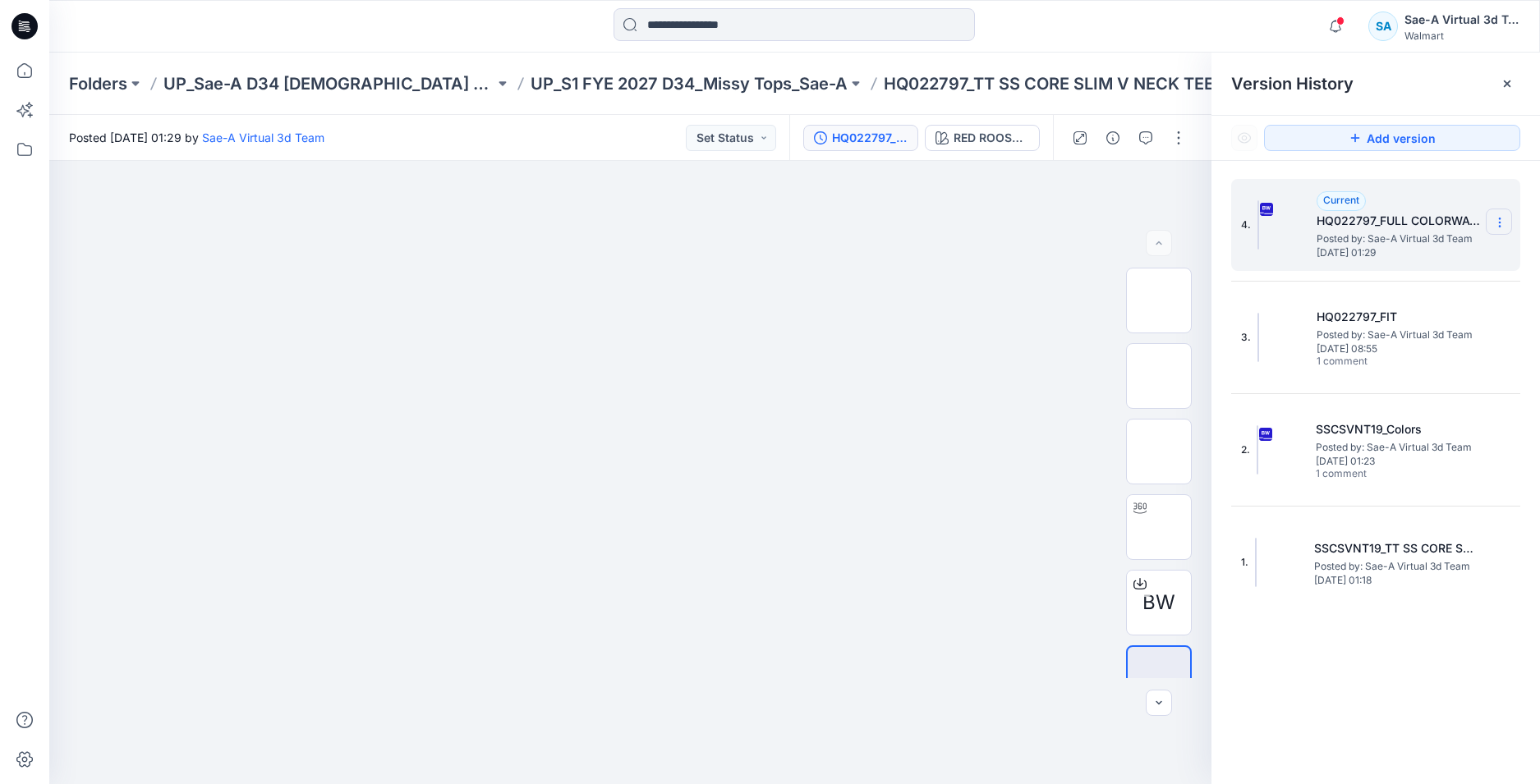
click at [1495, 221] on icon at bounding box center [1500, 222] width 13 height 13
click at [1372, 320] on span "Rename Version" at bounding box center [1390, 321] width 86 height 20
click at [1404, 220] on input "**********" at bounding box center [1418, 220] width 181 height 26
drag, startPoint x: 1393, startPoint y: 219, endPoint x: 1546, endPoint y: 221, distance: 153.0
click at [1526, 221] on html "Notifications Your style HQ025374_FLEECE SKORT has been updated with HQ025374_F…" at bounding box center [770, 392] width 1540 height 784
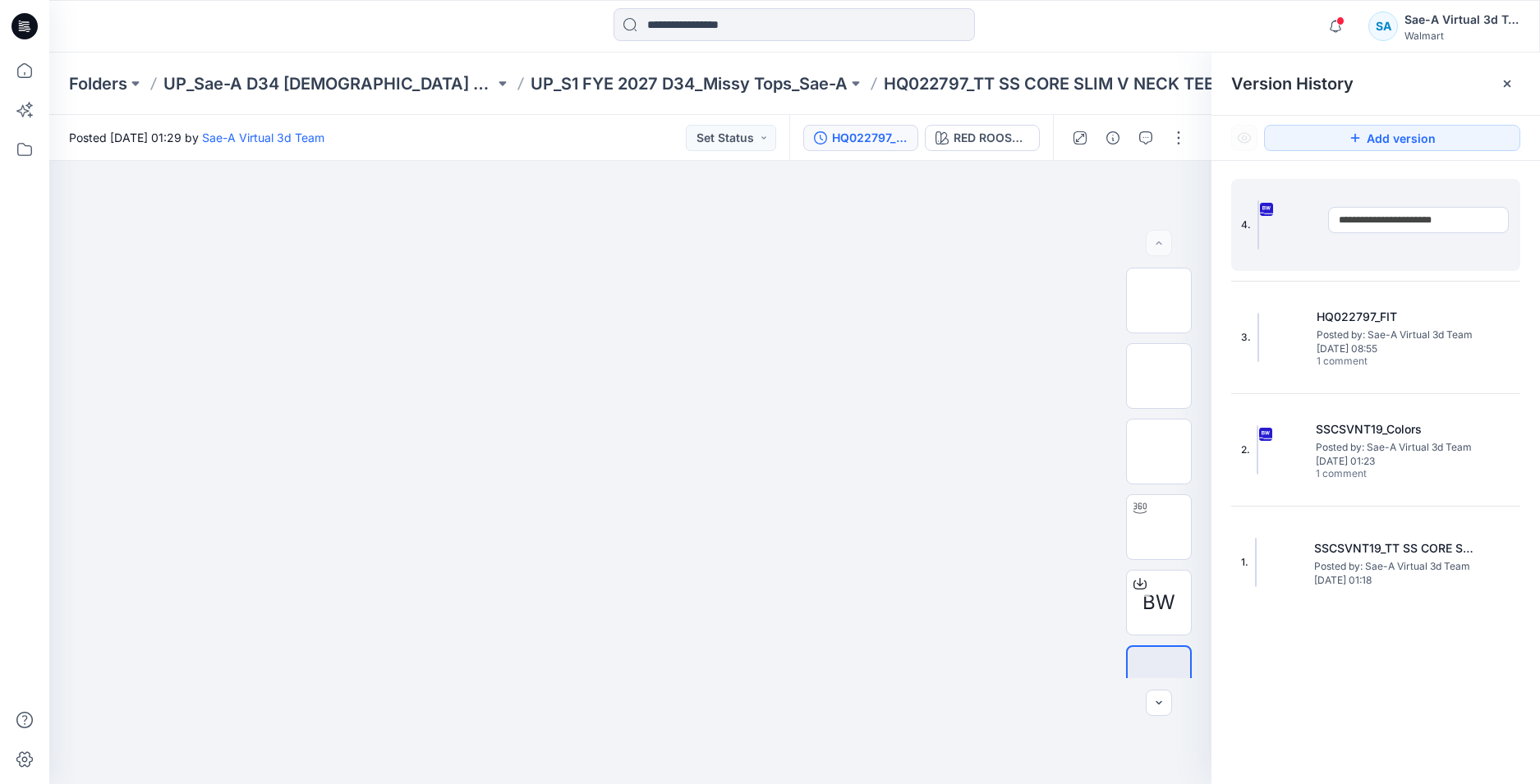
click at [1243, 12] on div "Notifications Your style HQ025374_FLEECE SKORT has been updated with HQ025374_F…" at bounding box center [794, 26] width 1490 height 36
click at [387, 95] on div "Folders UP_Sae-A D34 [DEMOGRAPHIC_DATA] Knit Tops UP_S1 FYE 2027 D34_Missy Tops…" at bounding box center [795, 84] width 1490 height 63
click at [390, 83] on p "UP_Sae-A D34 [DEMOGRAPHIC_DATA] Knit Tops" at bounding box center [329, 83] width 331 height 23
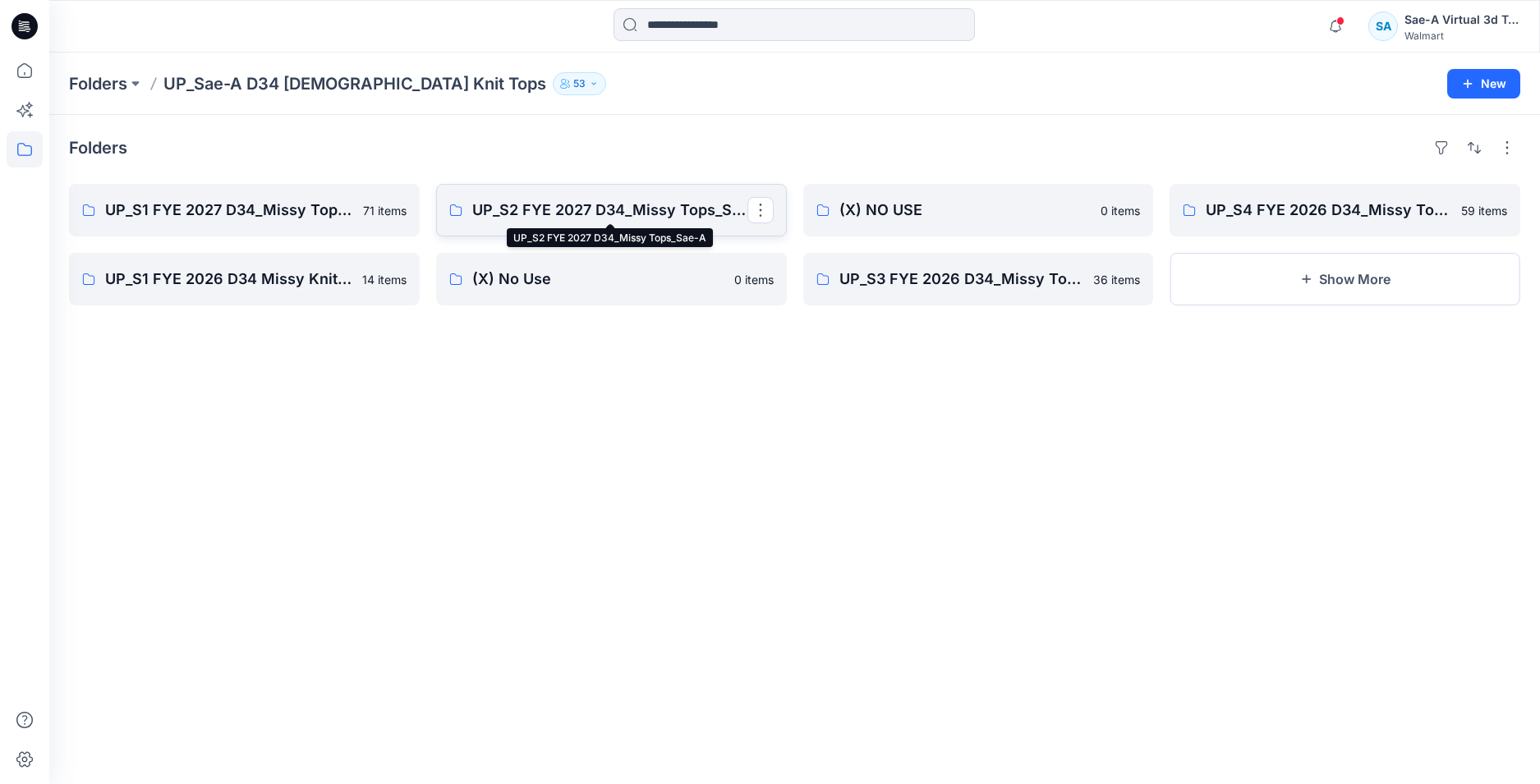
click at [543, 208] on p "UP_S2 FYE 2027 D34_Missy Tops_Sae-A" at bounding box center [610, 211] width 275 height 23
